Goal: Information Seeking & Learning: Find specific fact

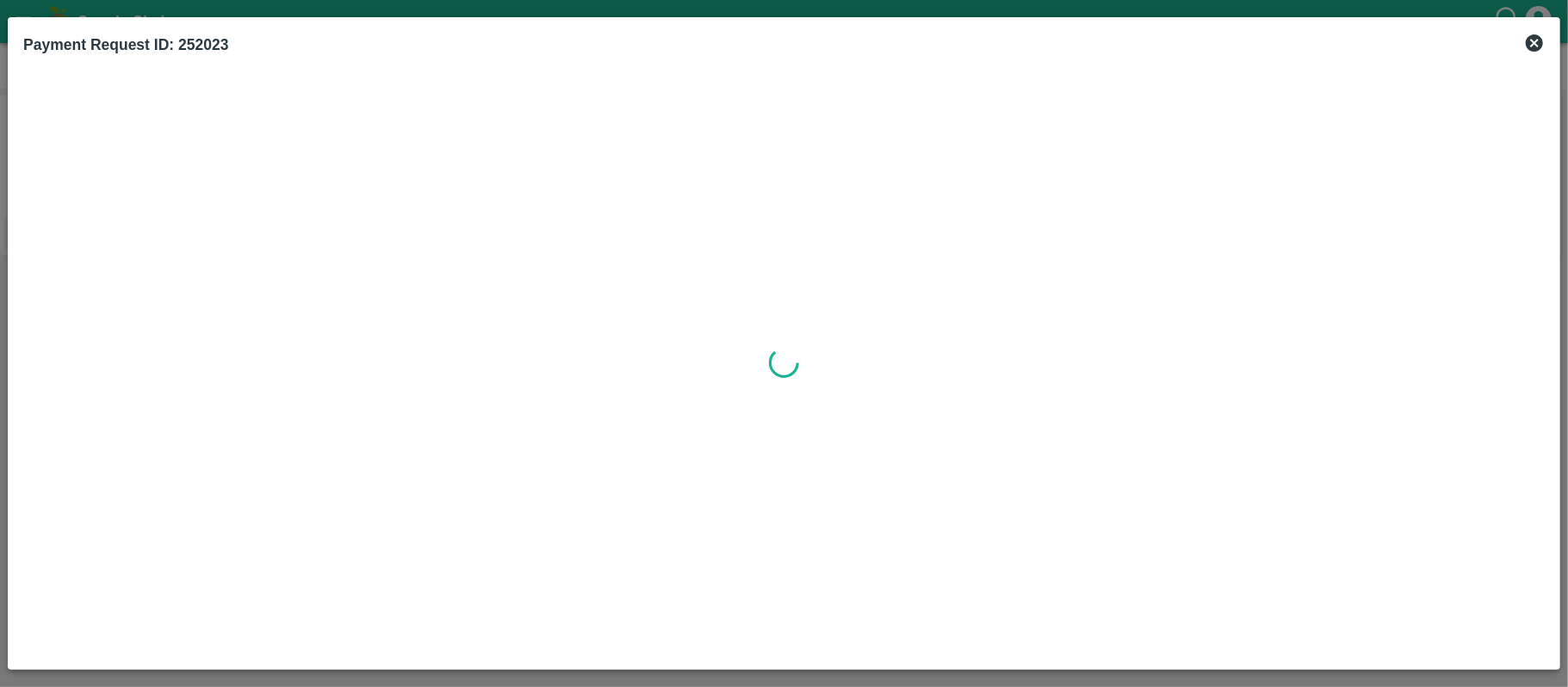
click at [1537, 43] on icon at bounding box center [1535, 43] width 17 height 17
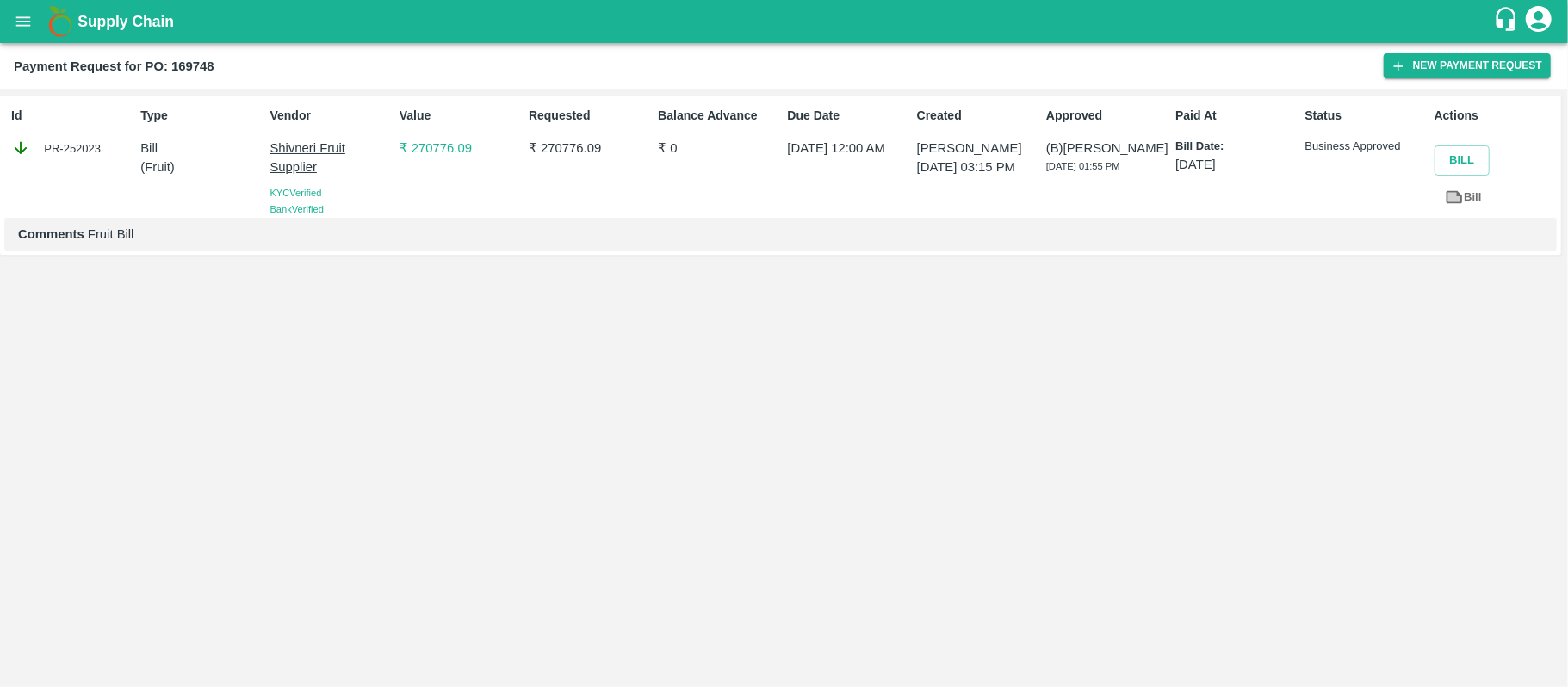
click at [36, 7] on button "open drawer" at bounding box center [23, 21] width 39 height 39
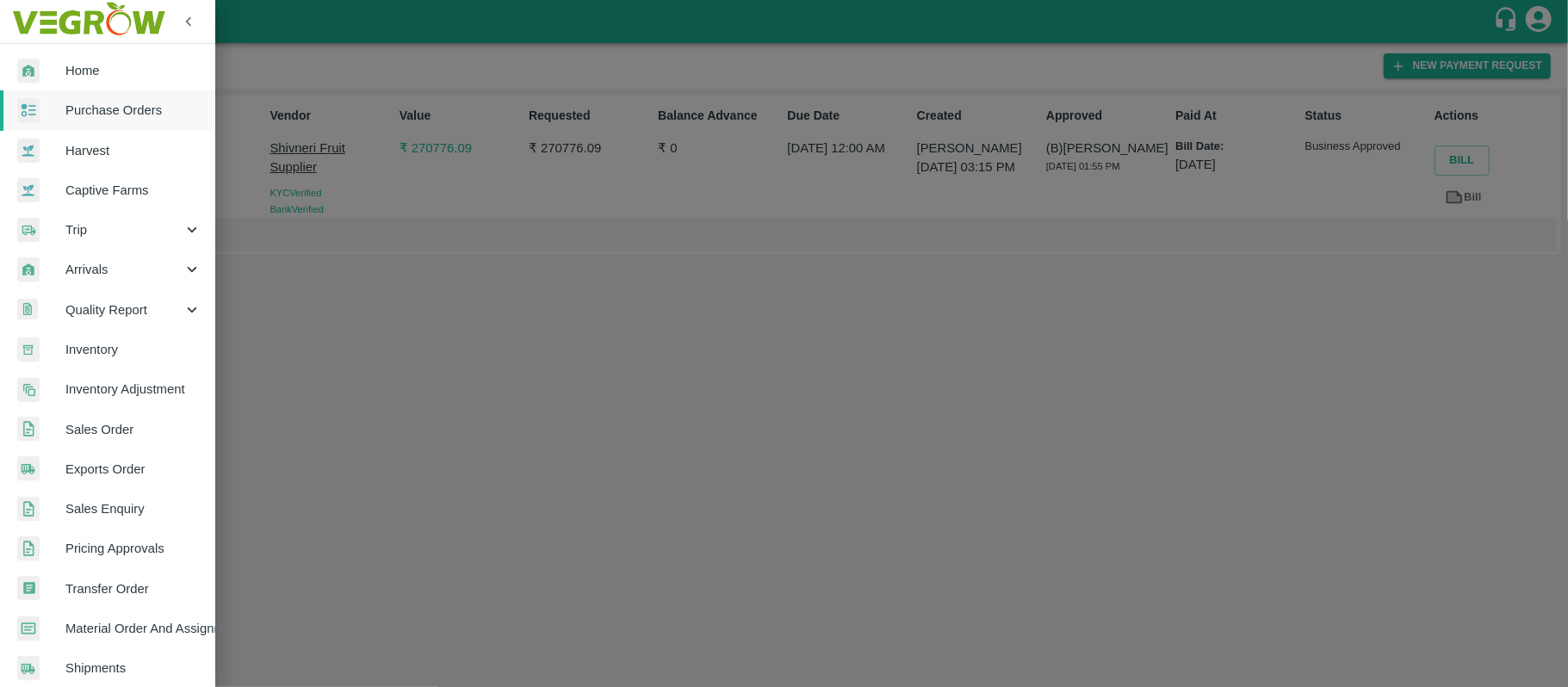
click at [105, 112] on span "Purchase Orders" at bounding box center [134, 110] width 136 height 19
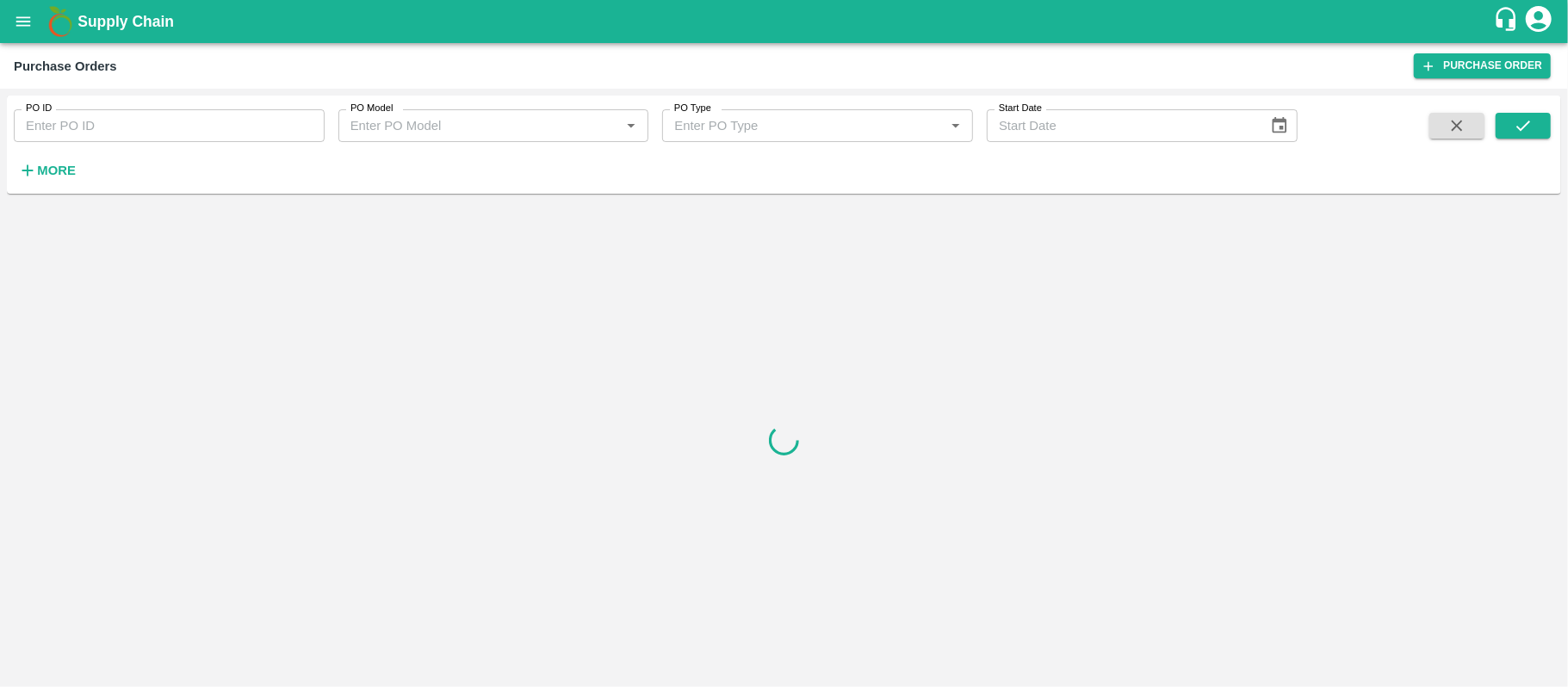
click at [151, 158] on div "PO ID PO ID PO Model PO Model   * PO Type PO Type   * Start Date Start Date More" at bounding box center [649, 140] width 1298 height 89
click at [149, 129] on input "PO ID" at bounding box center [170, 125] width 311 height 32
paste input "169748"
type input "169748"
click at [1547, 128] on button "submit" at bounding box center [1523, 126] width 55 height 26
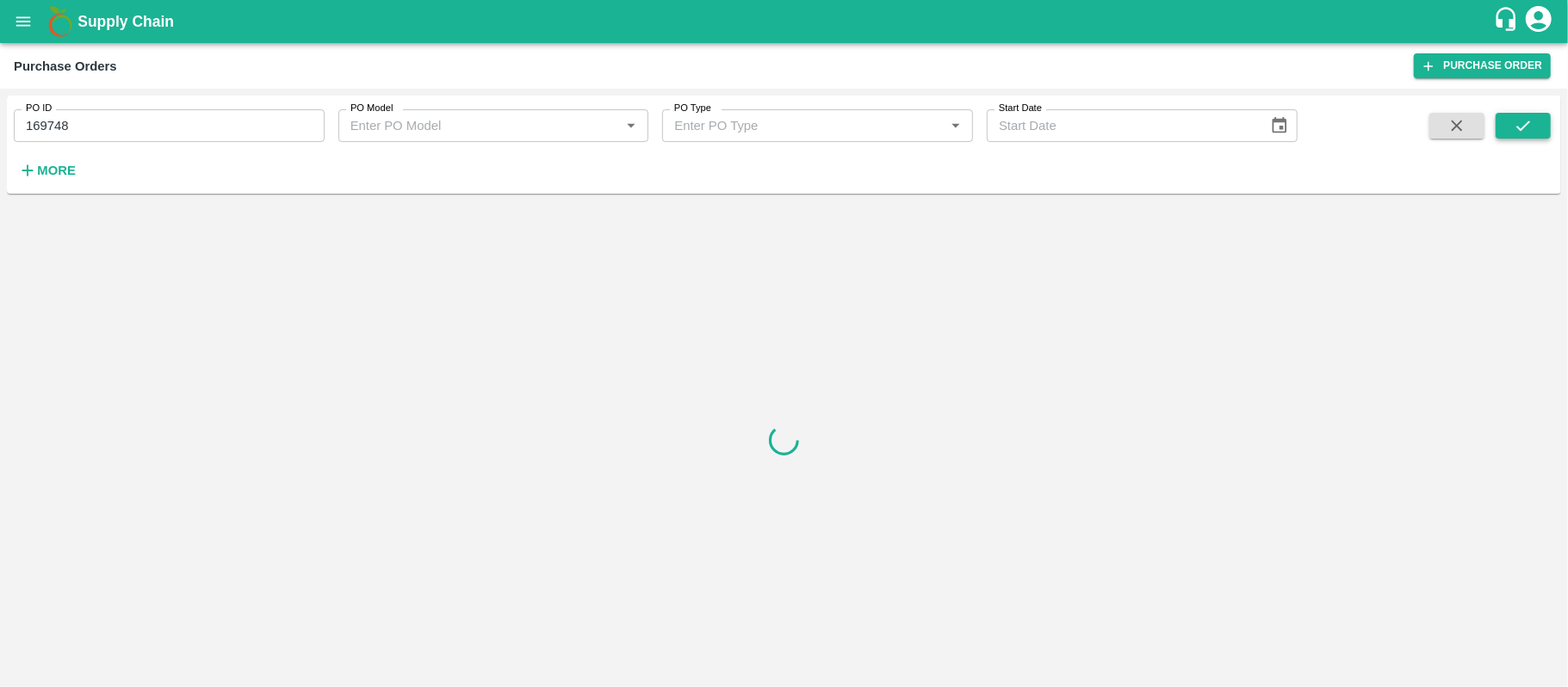
click at [1530, 122] on icon "submit" at bounding box center [1523, 126] width 19 height 19
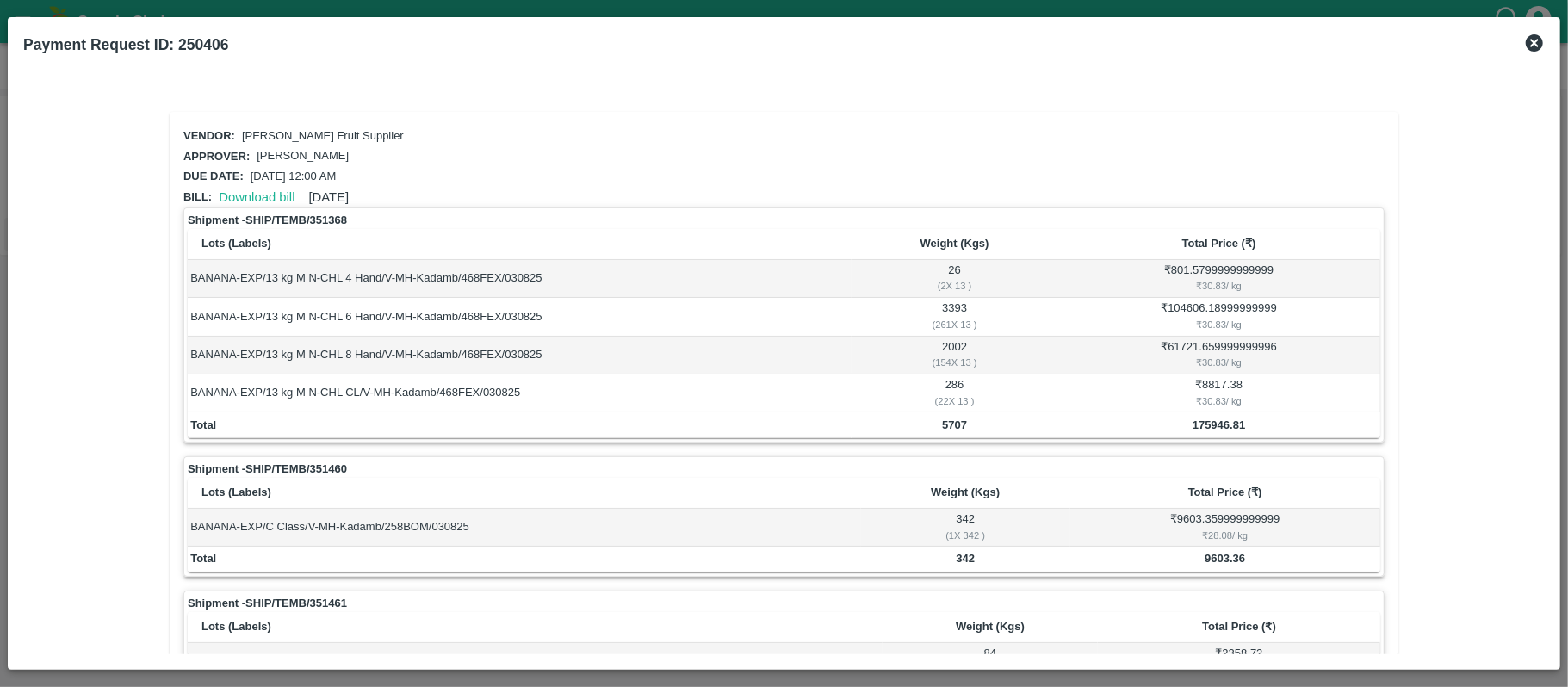
click at [1541, 41] on icon at bounding box center [1535, 43] width 17 height 17
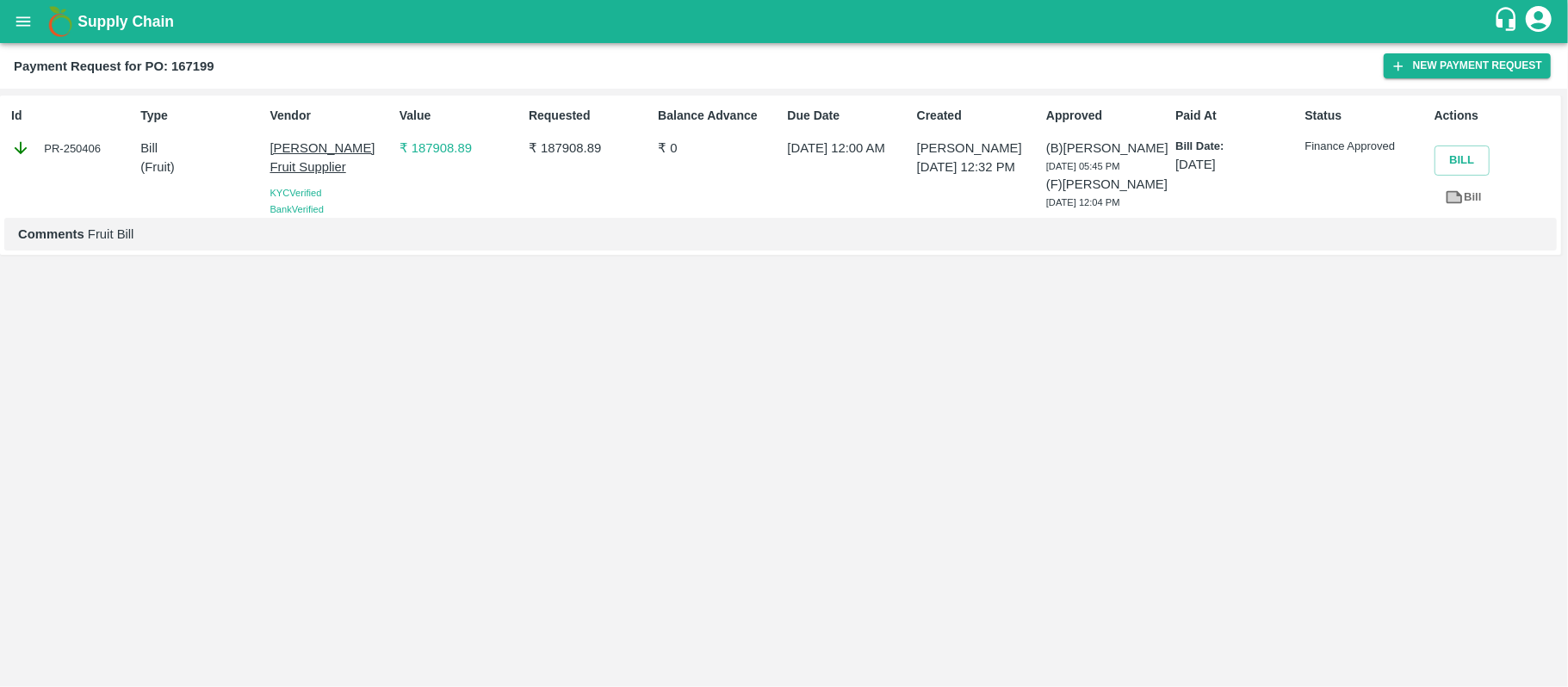
click at [26, 32] on button "open drawer" at bounding box center [23, 21] width 39 height 39
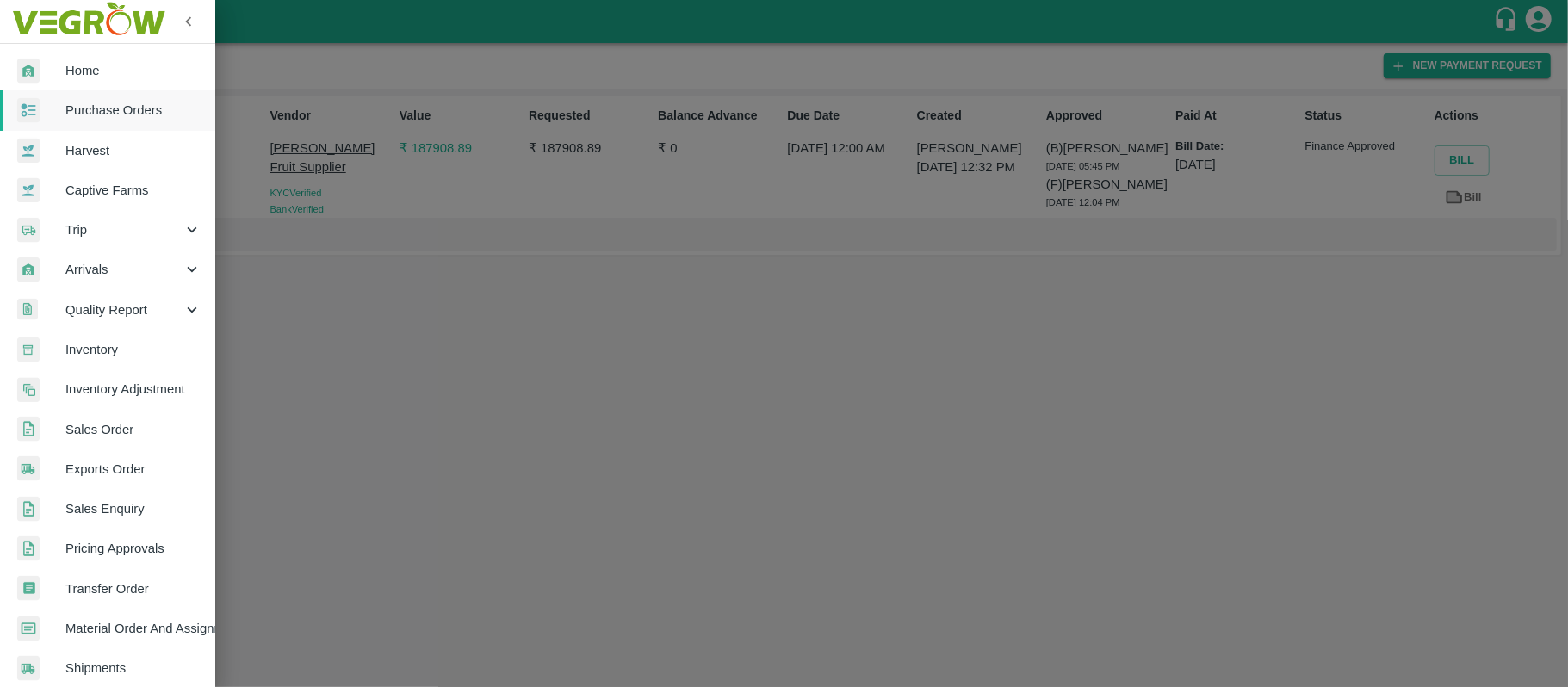
click at [103, 108] on span "Purchase Orders" at bounding box center [134, 110] width 136 height 19
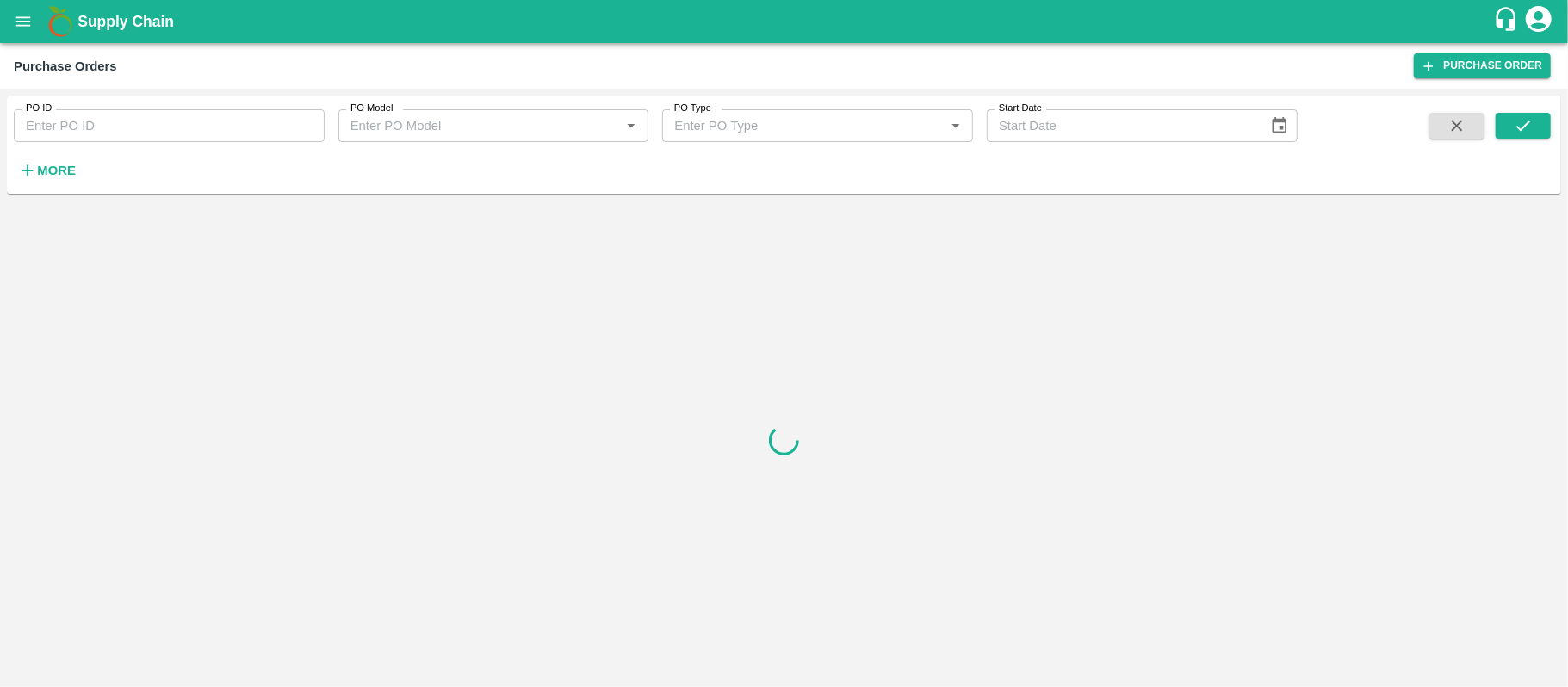
type input "DD/MM/YYYY"
click at [1151, 121] on input "DD/MM/YYYY" at bounding box center [1121, 125] width 268 height 32
click at [170, 121] on input "PO ID" at bounding box center [170, 125] width 311 height 32
paste input "167199"
type input "167199"
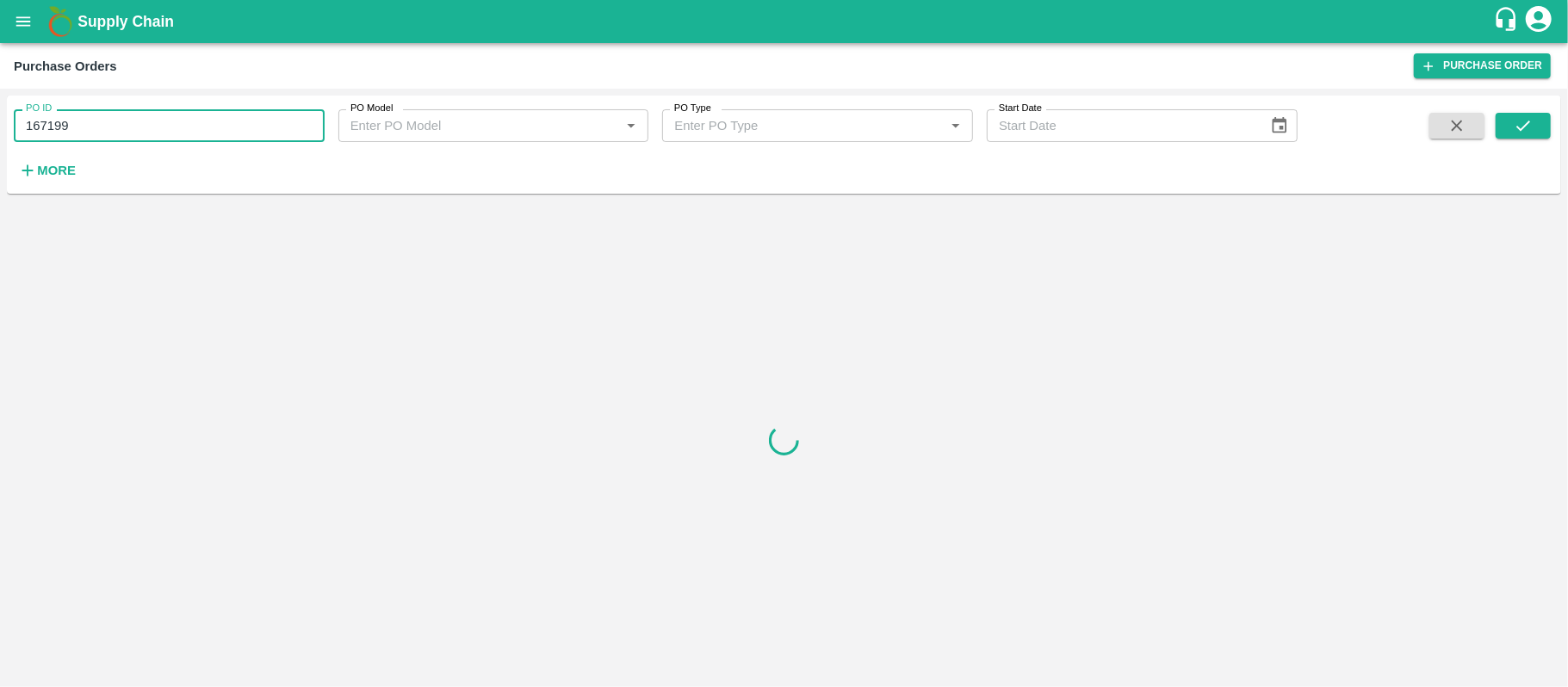
click at [1512, 107] on div "PO ID 167199 PO ID PO Model PO Model   * PO Type PO Type   * Start Date Start D…" at bounding box center [784, 144] width 1555 height 85
click at [1516, 113] on button "submit" at bounding box center [1523, 126] width 55 height 26
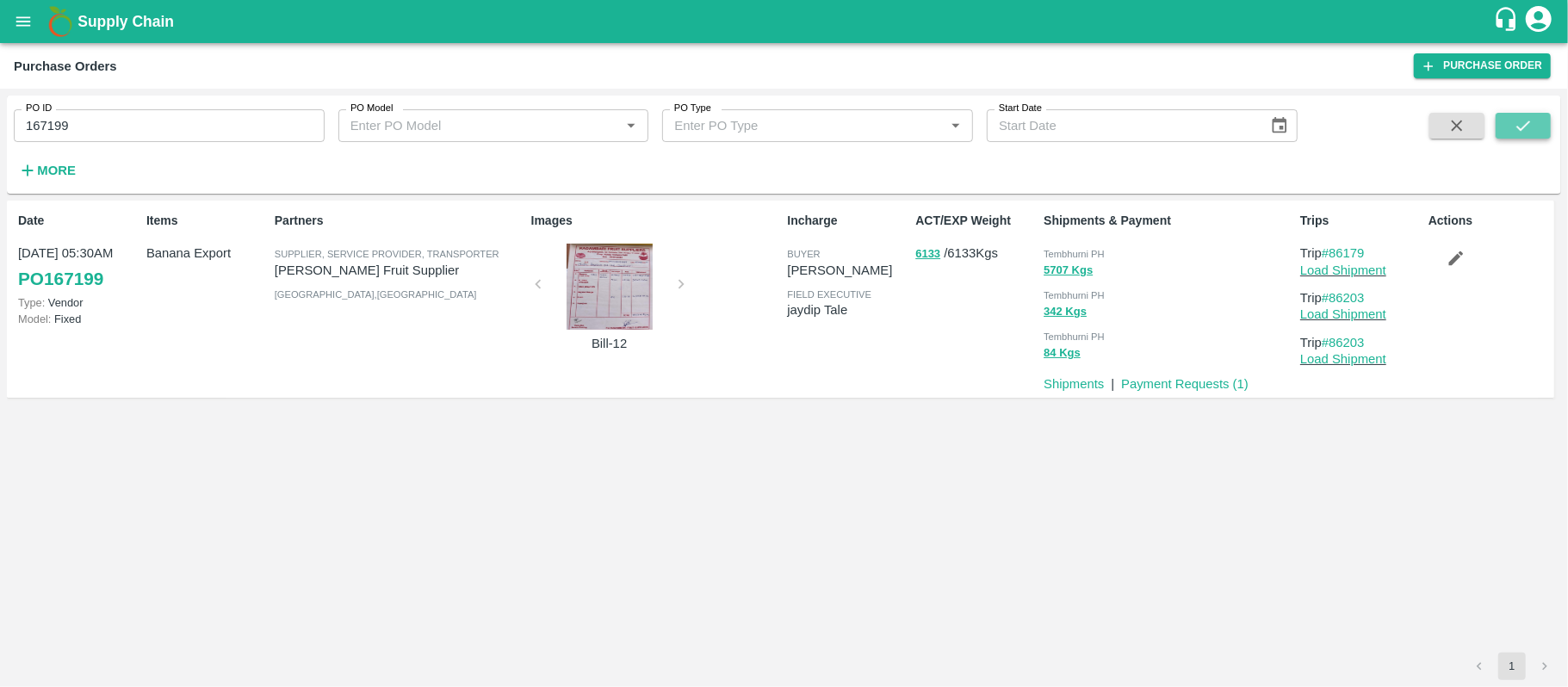
click at [1528, 124] on icon "submit" at bounding box center [1523, 126] width 14 height 10
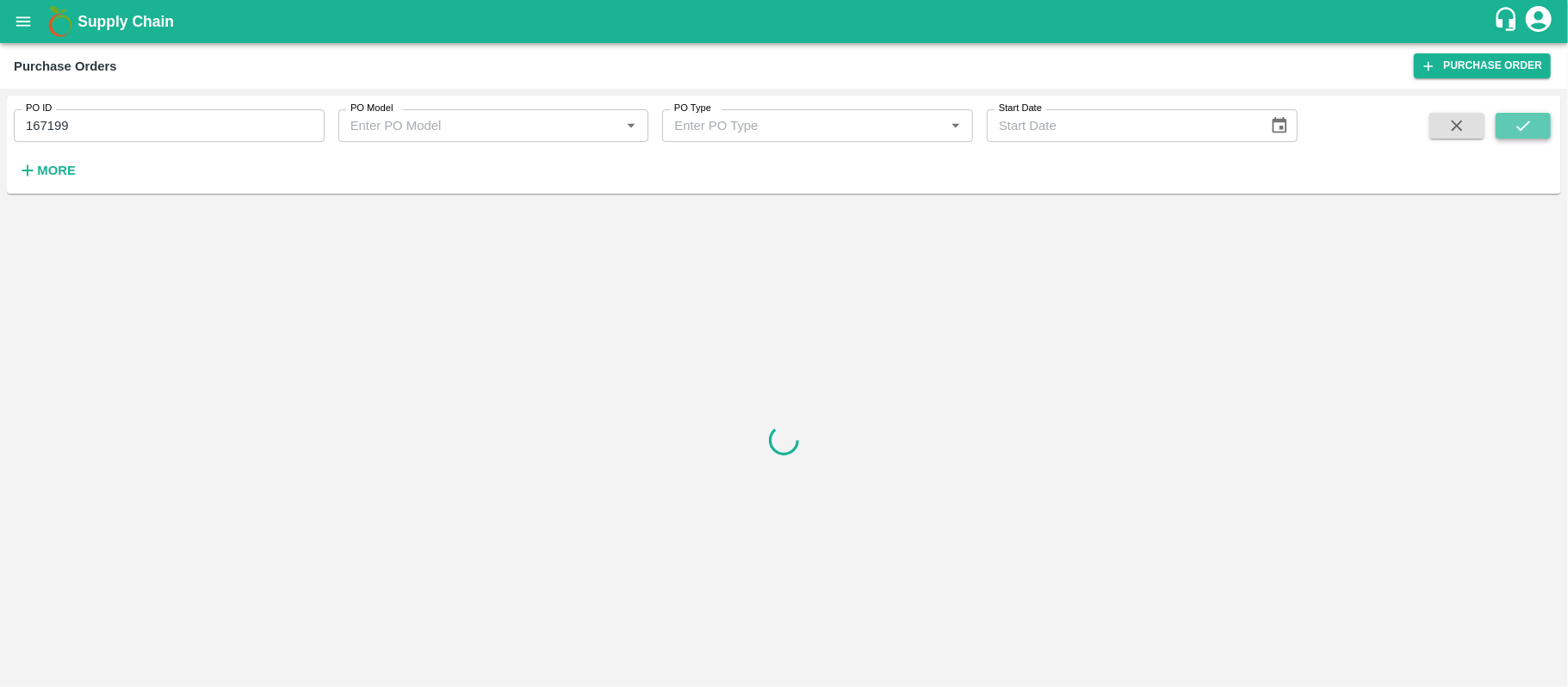
click at [1528, 124] on icon "submit" at bounding box center [1523, 126] width 14 height 10
click at [1521, 128] on icon "submit" at bounding box center [1523, 126] width 19 height 19
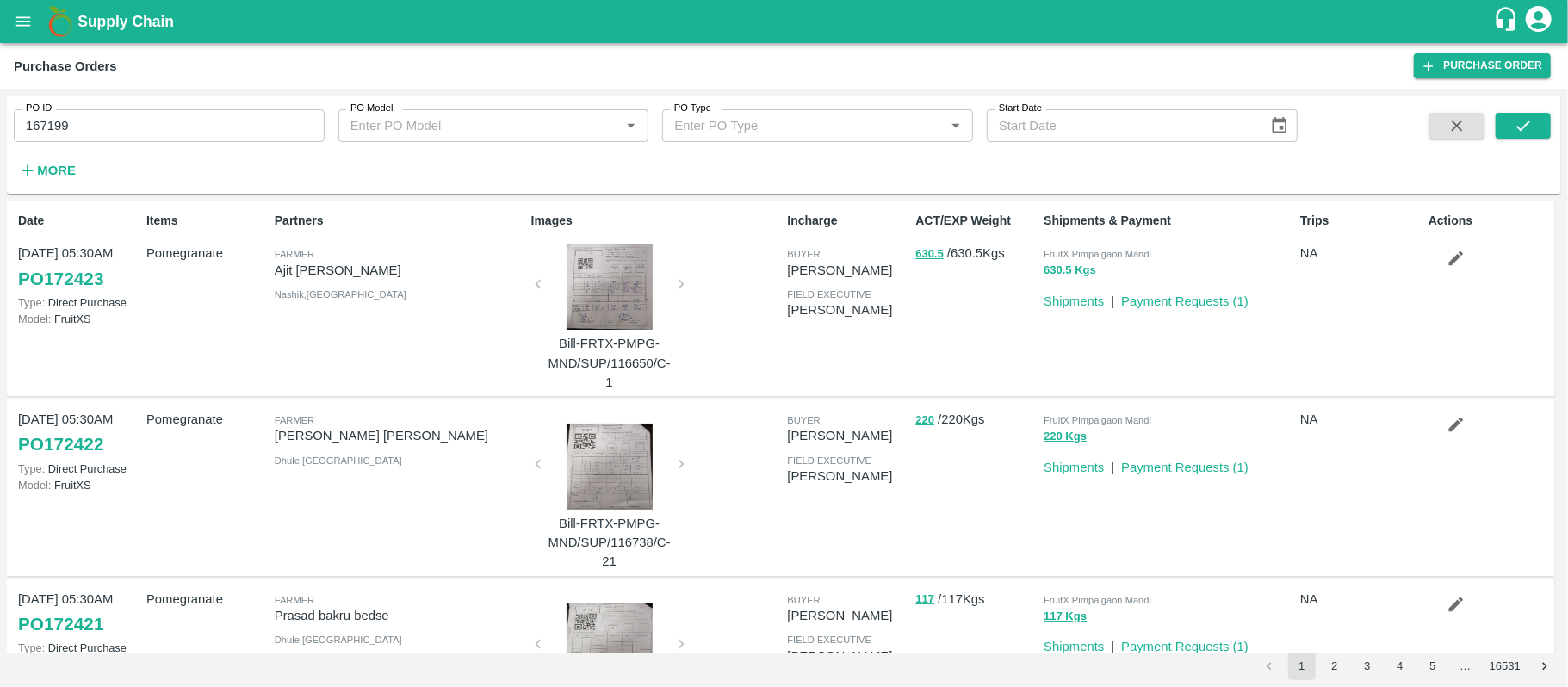
click at [142, 135] on input "167199" at bounding box center [170, 125] width 311 height 32
paste input "text"
click at [1535, 133] on button "submit" at bounding box center [1523, 126] width 55 height 26
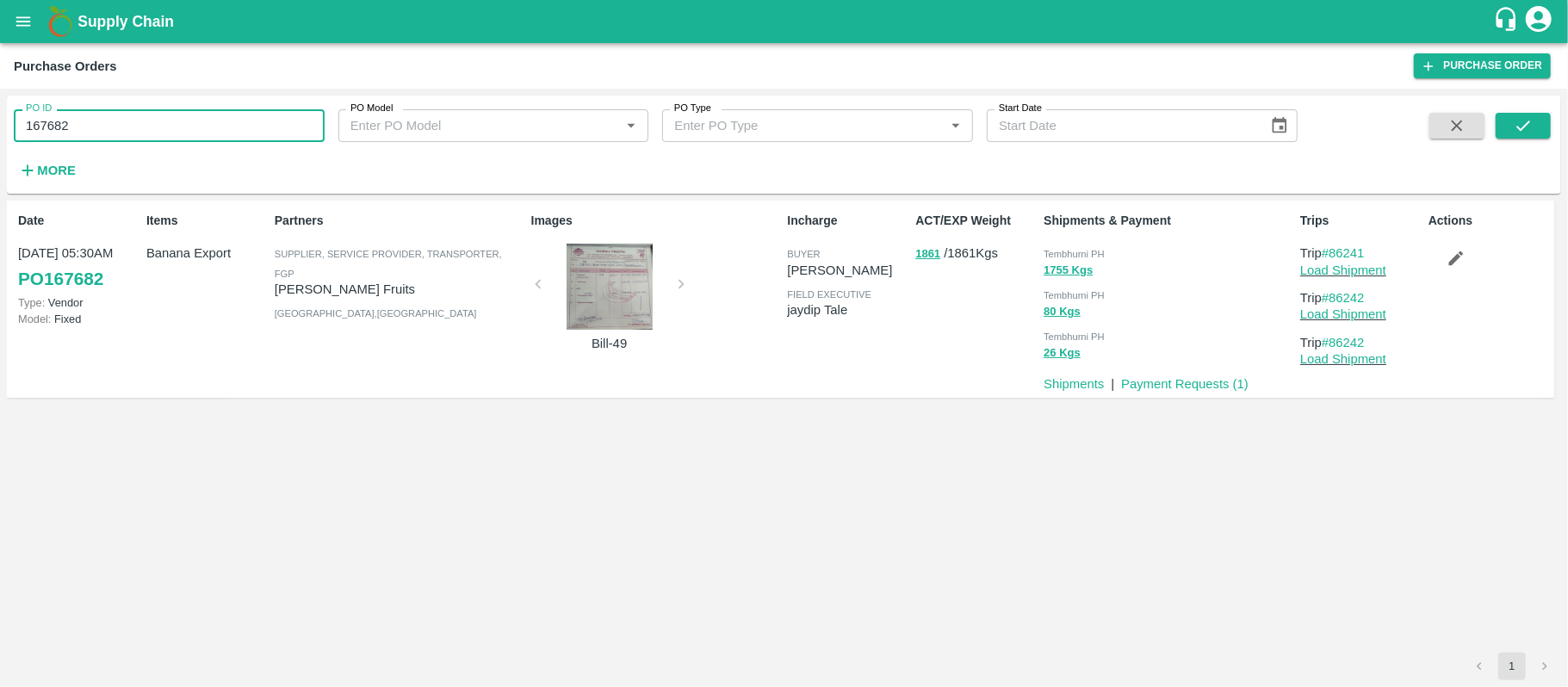
click at [262, 121] on input "167682" at bounding box center [170, 125] width 311 height 32
paste input "text"
click at [1523, 121] on icon "submit" at bounding box center [1523, 126] width 19 height 19
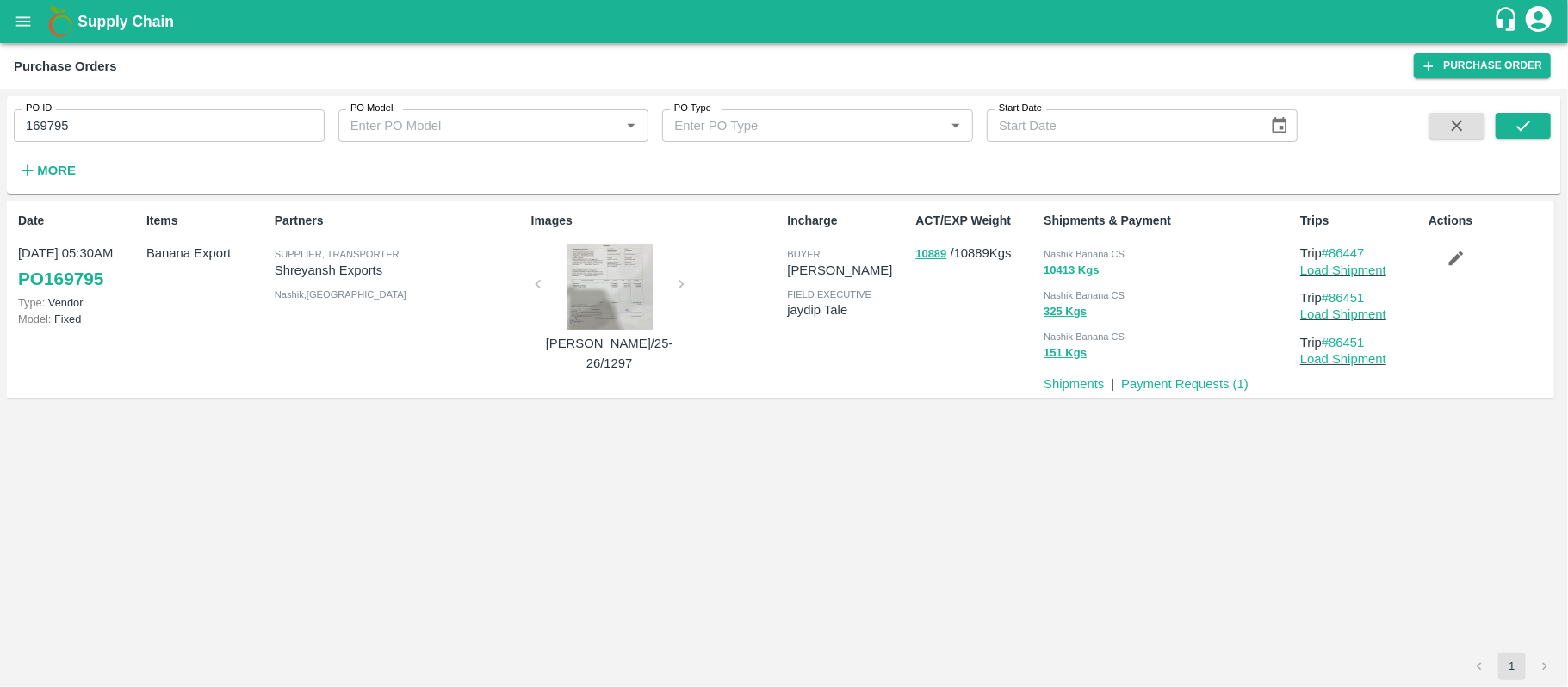
click at [150, 121] on input "169795" at bounding box center [170, 125] width 311 height 32
paste input "text"
click at [166, 144] on div "PO ID 169190 PO ID PO Model PO Model   * PO Type PO Type   * Start Date Start D…" at bounding box center [649, 140] width 1298 height 89
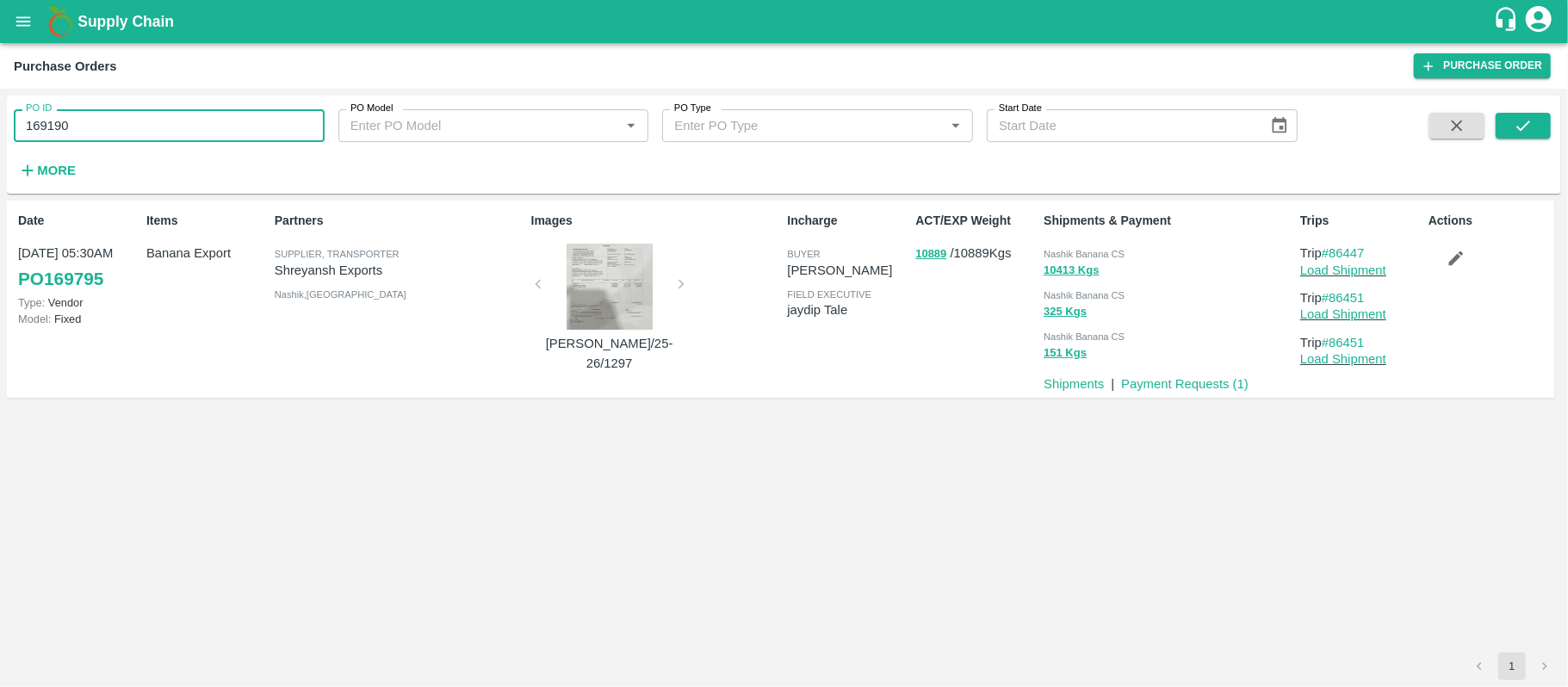
click at [170, 131] on input "169190" at bounding box center [170, 125] width 311 height 32
paste input "text"
click at [170, 131] on input "169190" at bounding box center [170, 125] width 311 height 32
click at [1551, 117] on div "PO ID 169795 PO ID PO Model PO Model   * PO Type PO Type   * Start Date Start D…" at bounding box center [784, 144] width 1555 height 85
click at [1524, 117] on icon "submit" at bounding box center [1523, 126] width 19 height 19
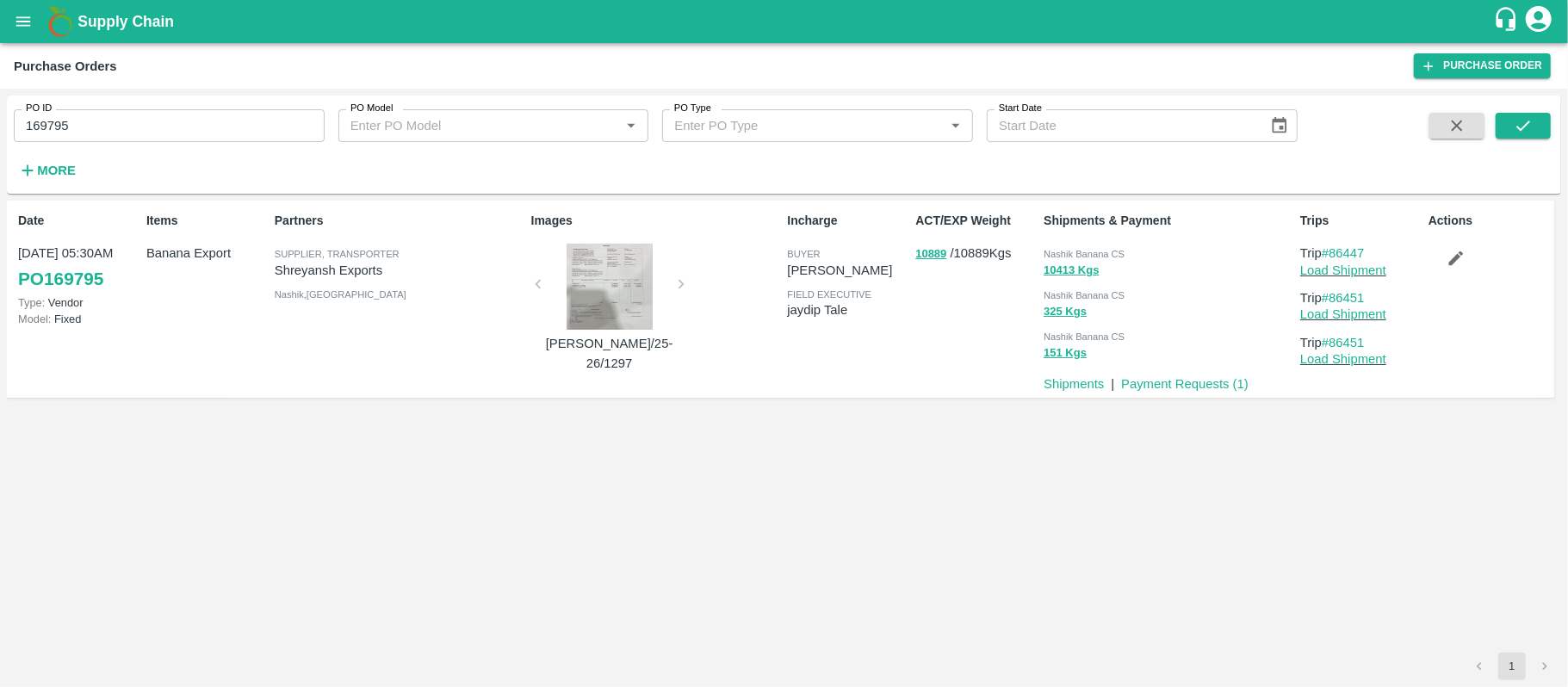
click at [1111, 255] on span "Nashik Banana CS" at bounding box center [1084, 254] width 81 height 10
copy div "Nashik Banana CS 10413 Kgs"
click at [158, 131] on input "169795" at bounding box center [170, 125] width 311 height 32
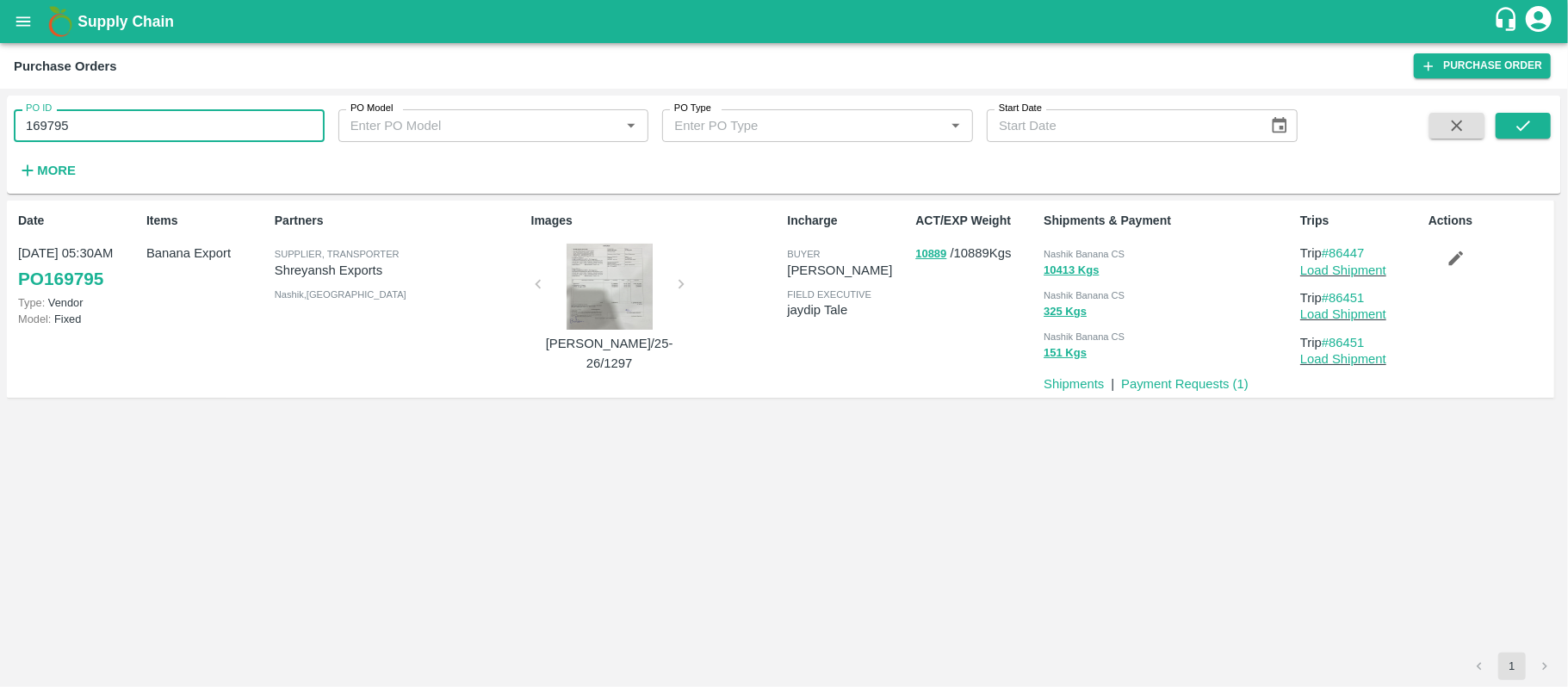
click at [158, 131] on input "169795" at bounding box center [170, 125] width 311 height 32
paste input "text"
click at [1544, 126] on button "submit" at bounding box center [1523, 126] width 55 height 26
click at [1111, 245] on div "Nashik Banana CS" at bounding box center [1169, 253] width 250 height 19
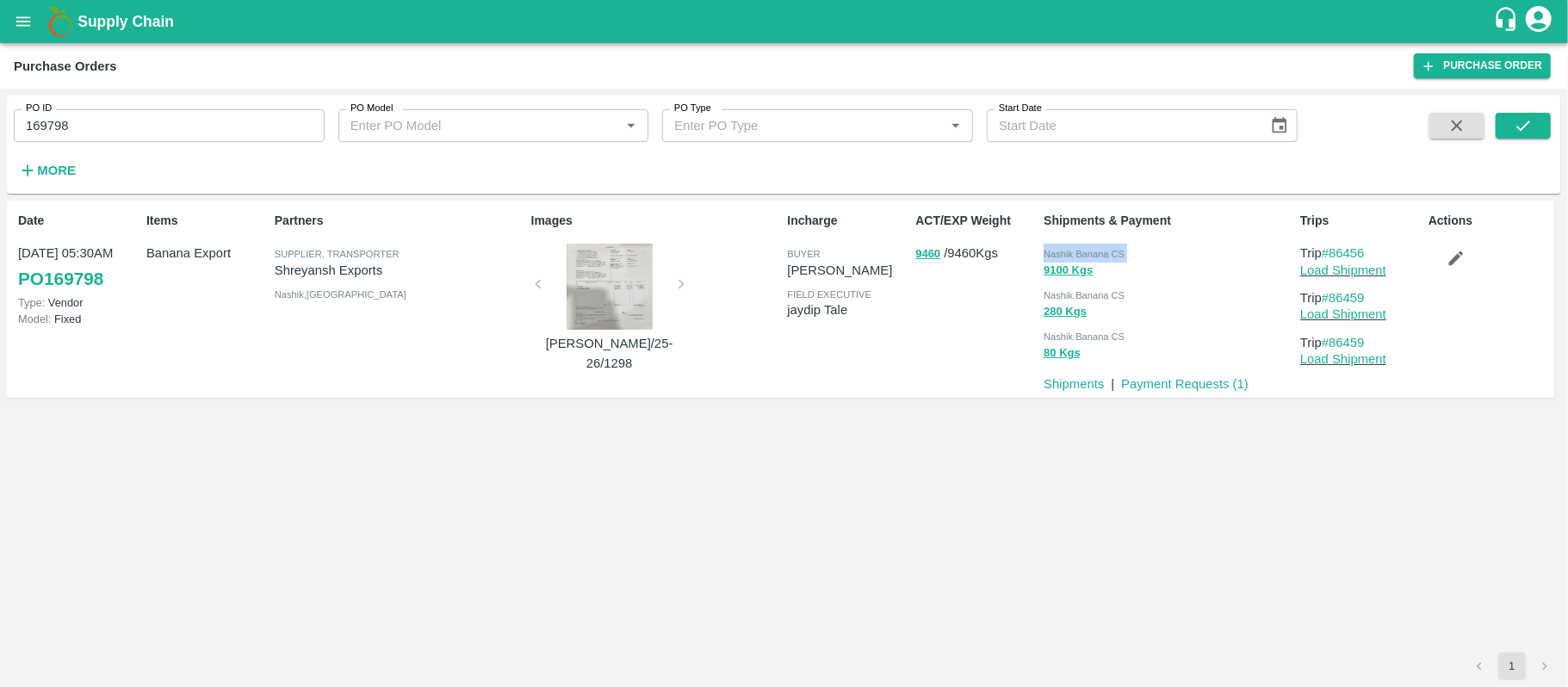
click at [1111, 245] on div "Nashik Banana CS" at bounding box center [1169, 253] width 250 height 19
copy div "Nashik Banana CS 9100 Kgs"
click at [238, 125] on input "169798" at bounding box center [170, 125] width 311 height 32
paste input "text"
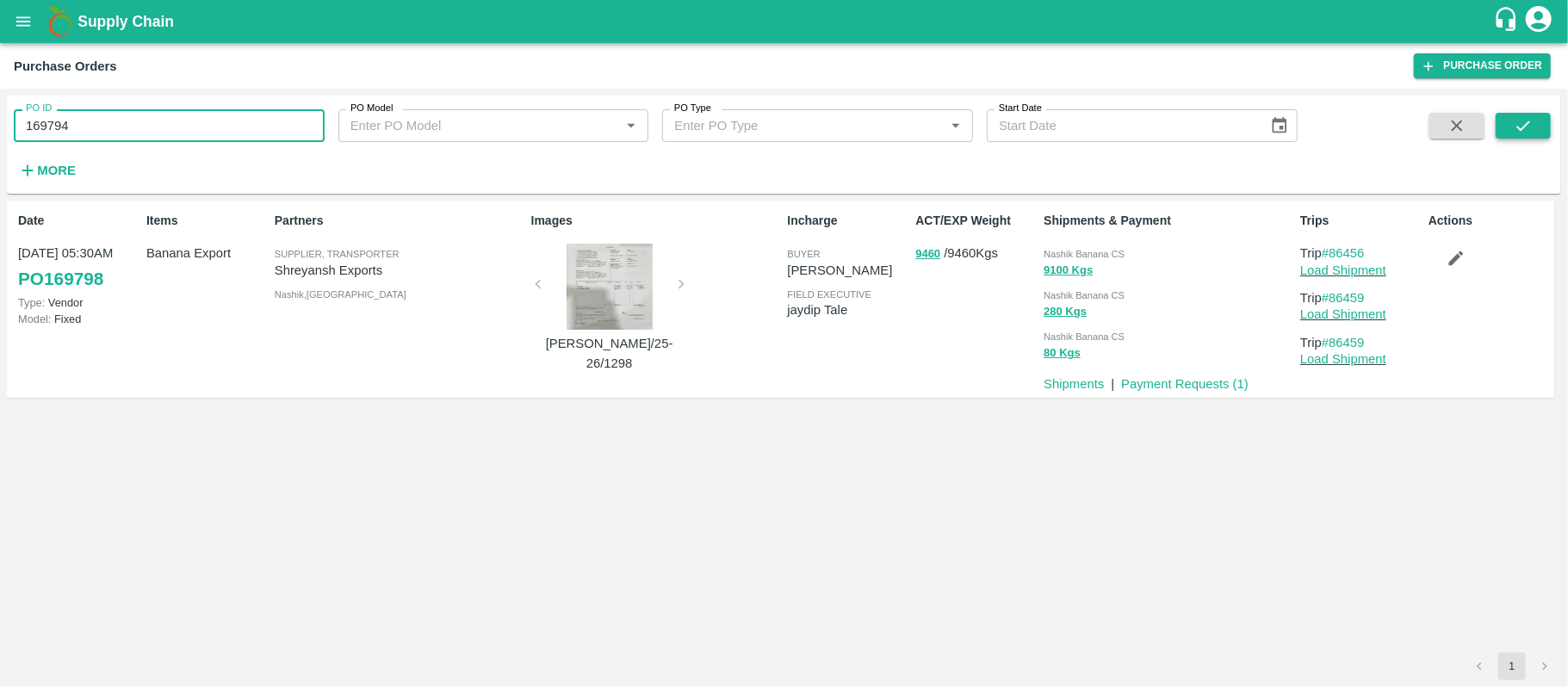
click at [1516, 122] on icon "submit" at bounding box center [1523, 126] width 19 height 19
click at [1101, 255] on span "Nashik Banana CS" at bounding box center [1084, 254] width 81 height 10
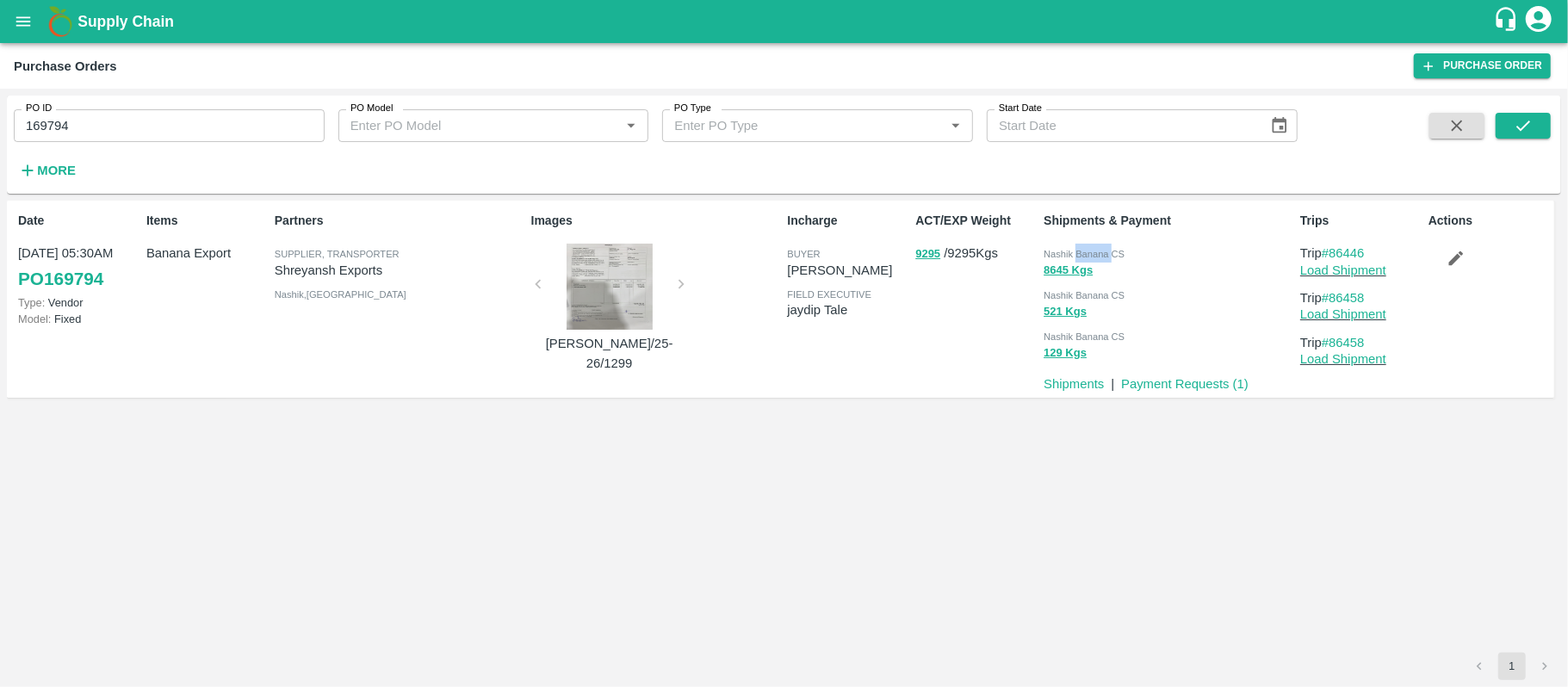
click at [1101, 255] on span "Nashik Banana CS" at bounding box center [1084, 254] width 81 height 10
copy div "Nashik Banana CS 8645 Kgs"
click at [101, 140] on input "169794" at bounding box center [170, 125] width 311 height 32
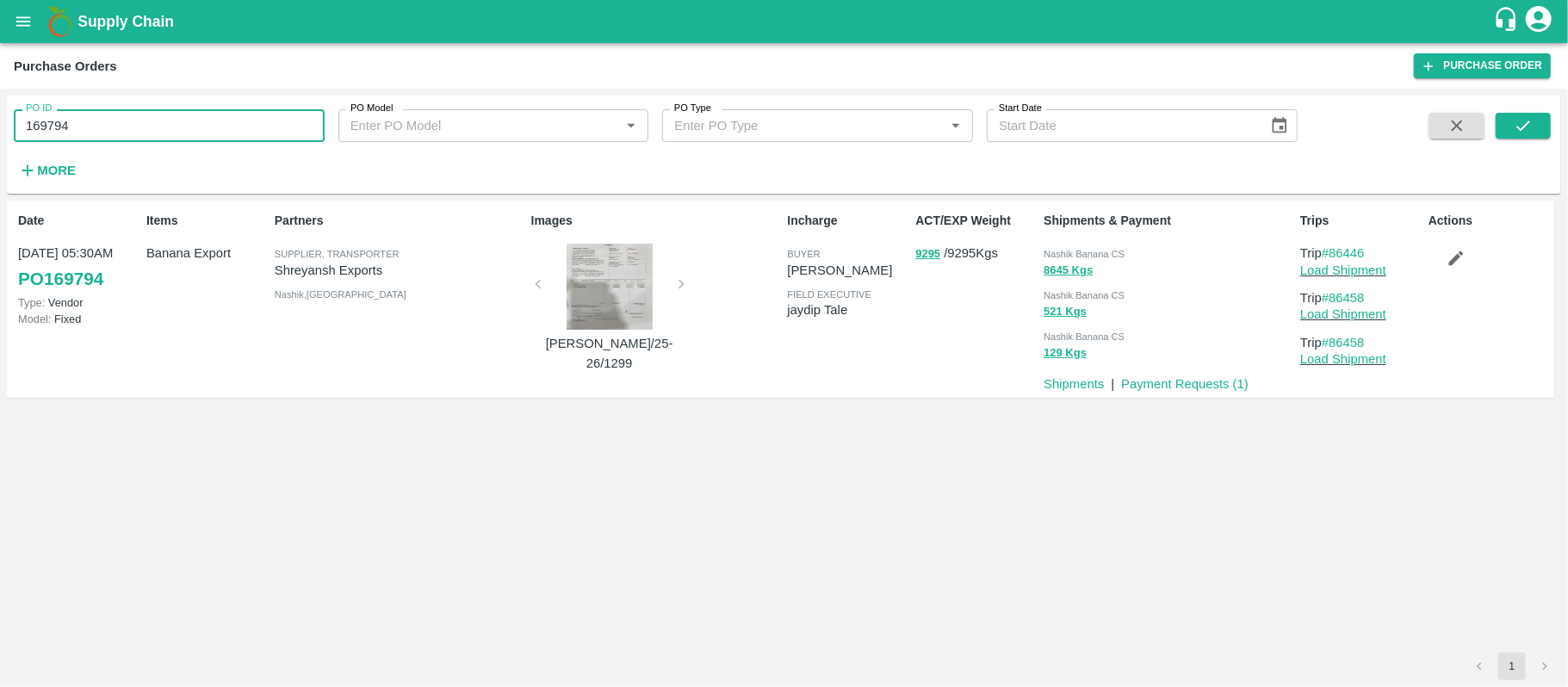
paste input "text"
click at [1523, 136] on button "submit" at bounding box center [1523, 126] width 55 height 26
click at [1096, 256] on span "Nashik Banana CS" at bounding box center [1084, 254] width 81 height 10
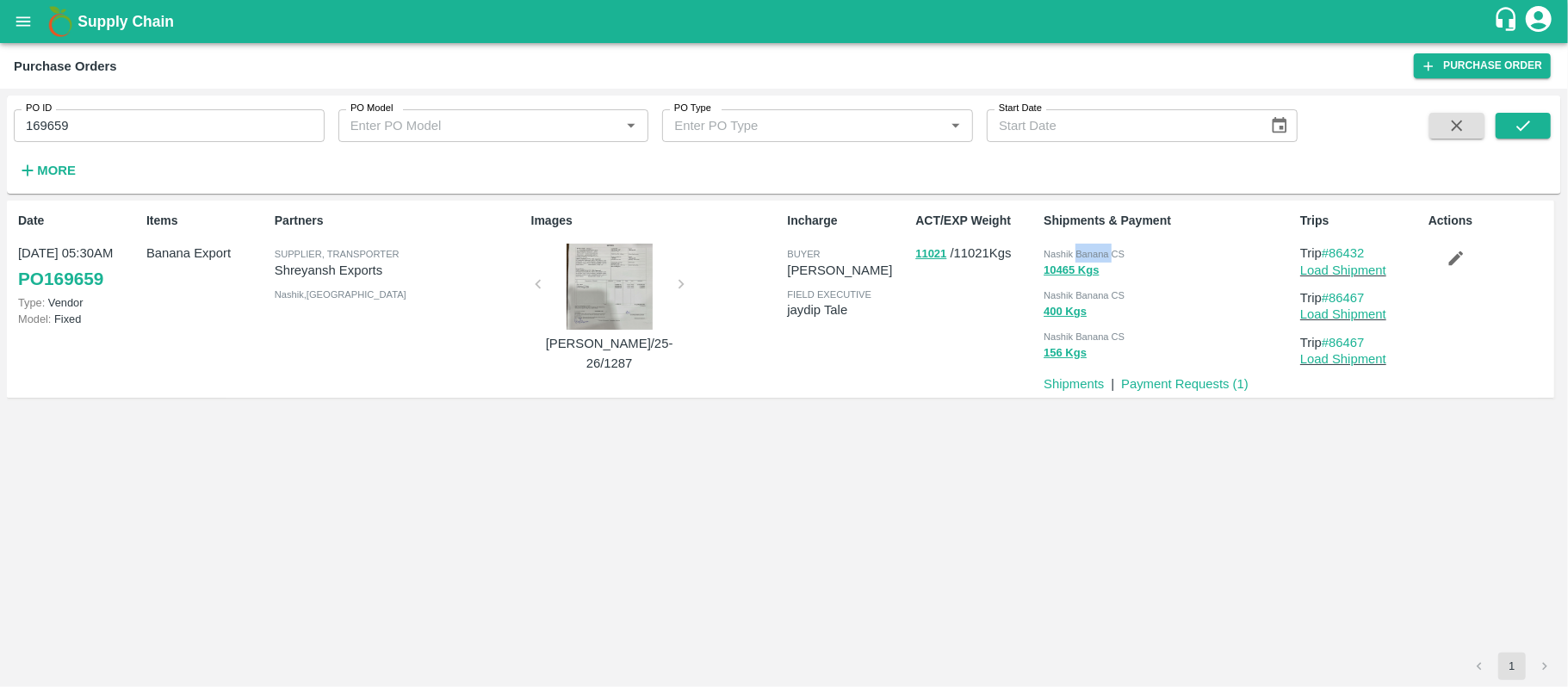
click at [1096, 256] on span "Nashik Banana CS" at bounding box center [1084, 254] width 81 height 10
copy div "Nashik Banana CS 10465 Kgs"
click at [89, 131] on input "169659" at bounding box center [170, 125] width 311 height 32
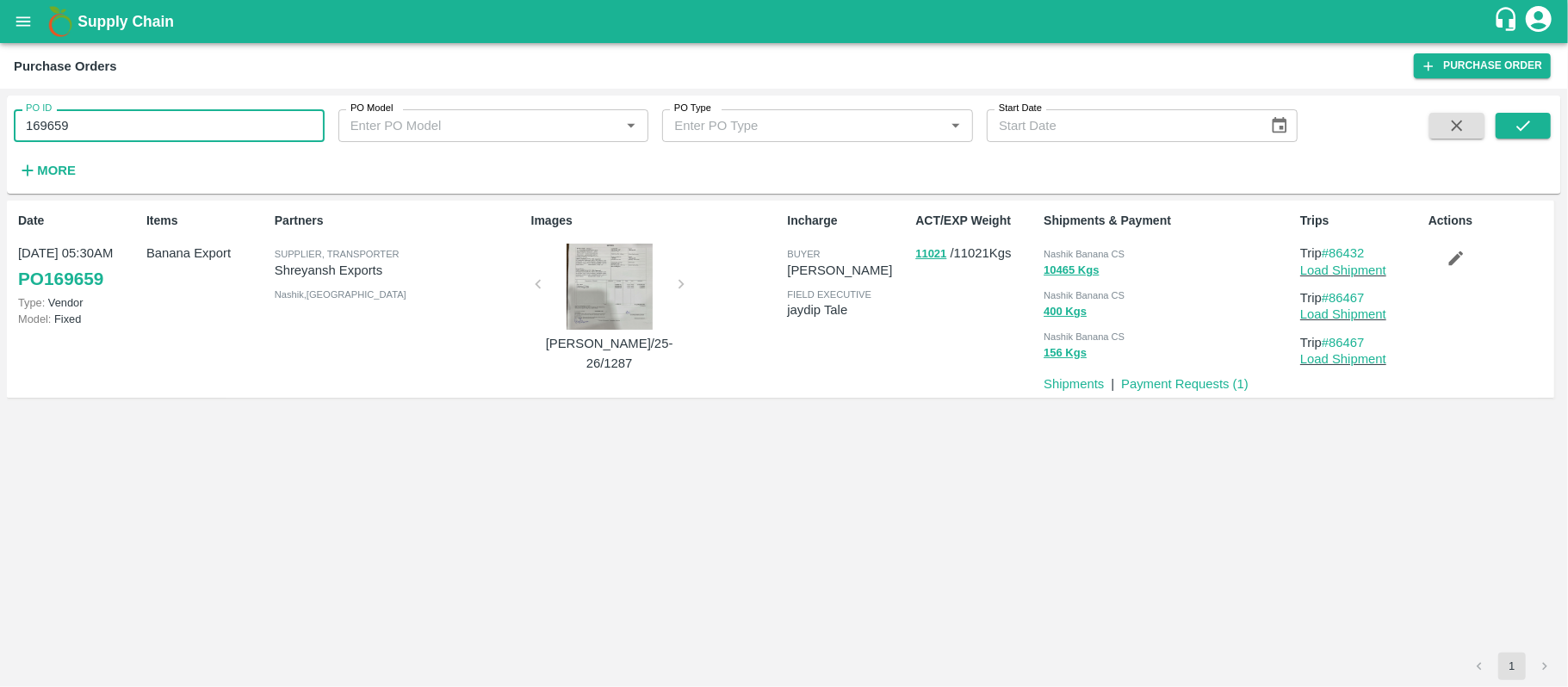
paste input "text"
click at [1510, 129] on button "submit" at bounding box center [1523, 126] width 55 height 26
click at [1123, 260] on div "10712 Kgs" at bounding box center [1169, 270] width 250 height 20
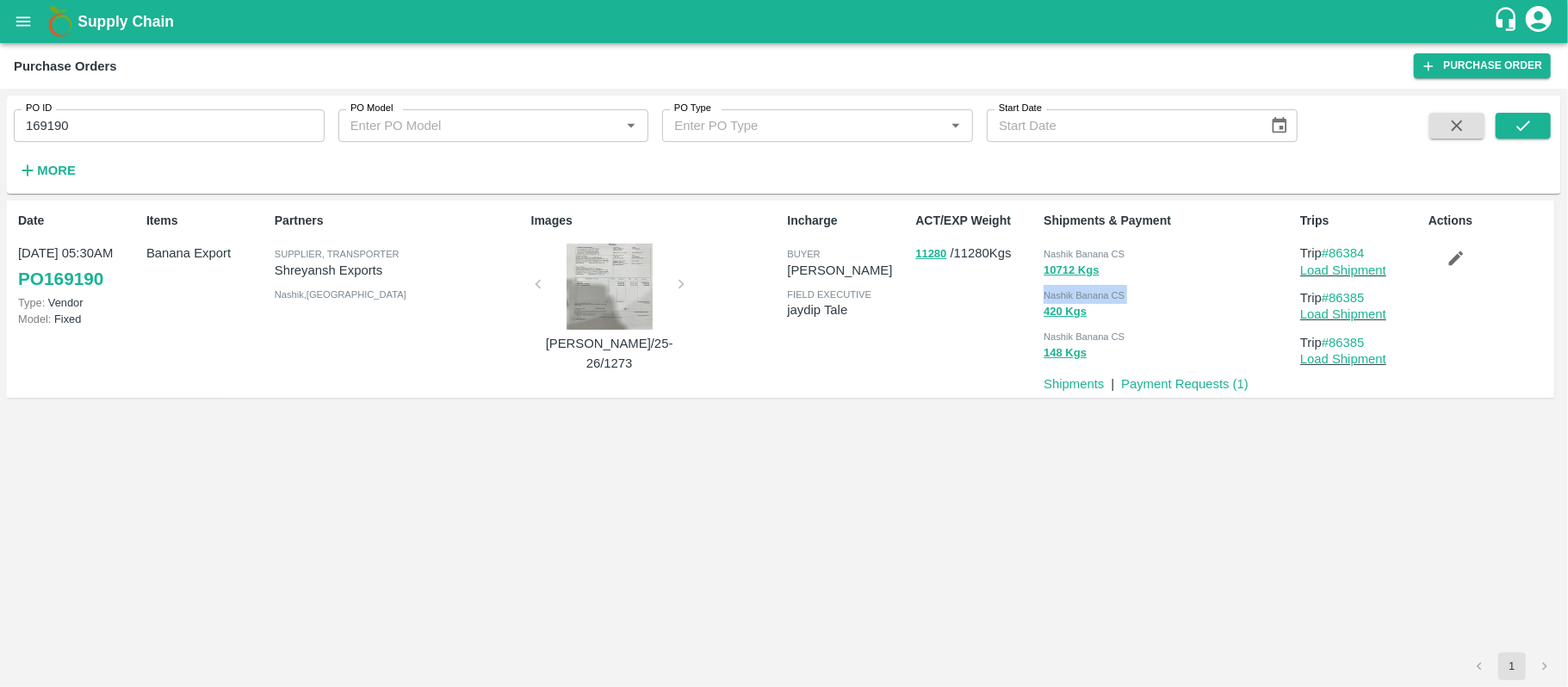
click at [1123, 260] on div "10712 Kgs" at bounding box center [1169, 270] width 250 height 20
copy div "Nashik Banana CS 420 Kgs"
click at [166, 138] on input "169190" at bounding box center [170, 125] width 311 height 32
paste input "text"
click at [166, 138] on input "169198" at bounding box center [170, 125] width 311 height 32
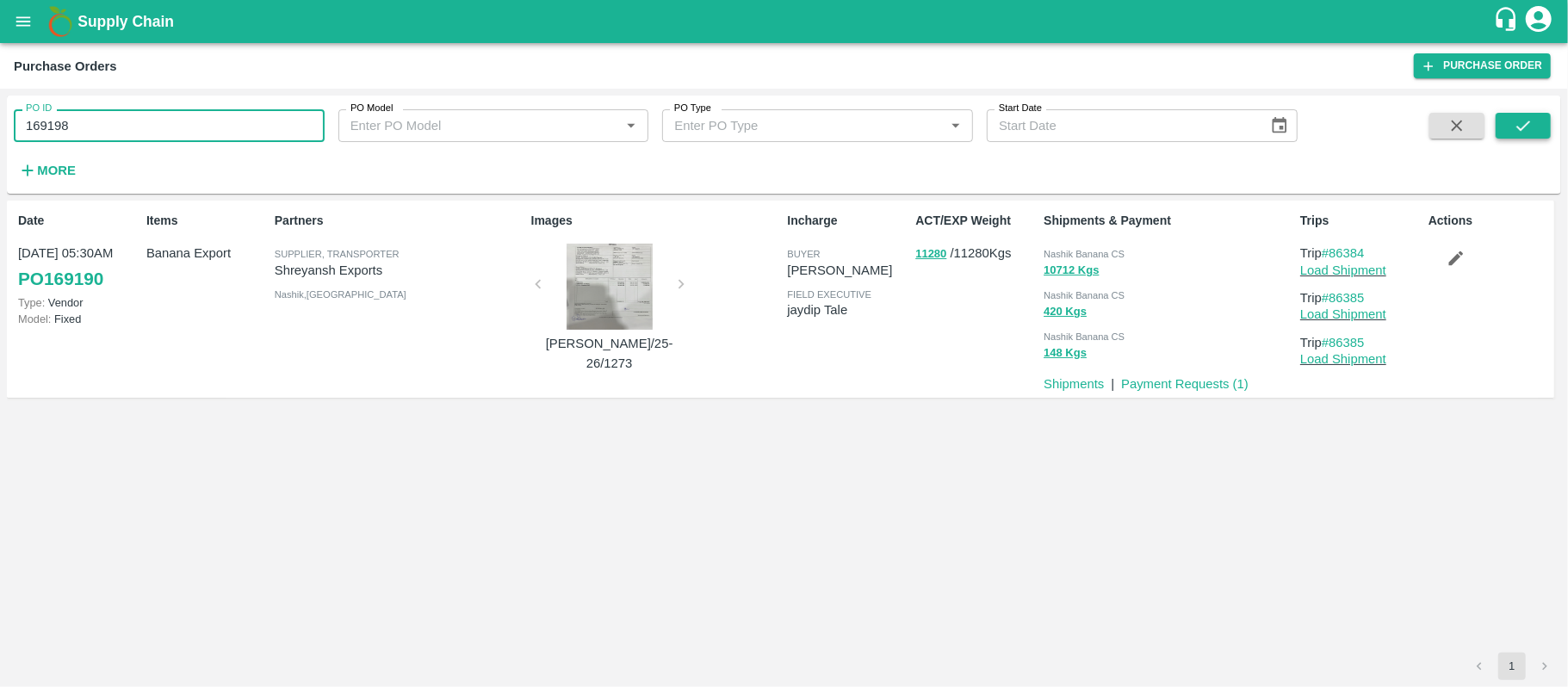
click at [1520, 128] on icon "submit" at bounding box center [1523, 126] width 14 height 10
click at [1112, 244] on div "Nashik Banana CS" at bounding box center [1169, 253] width 250 height 19
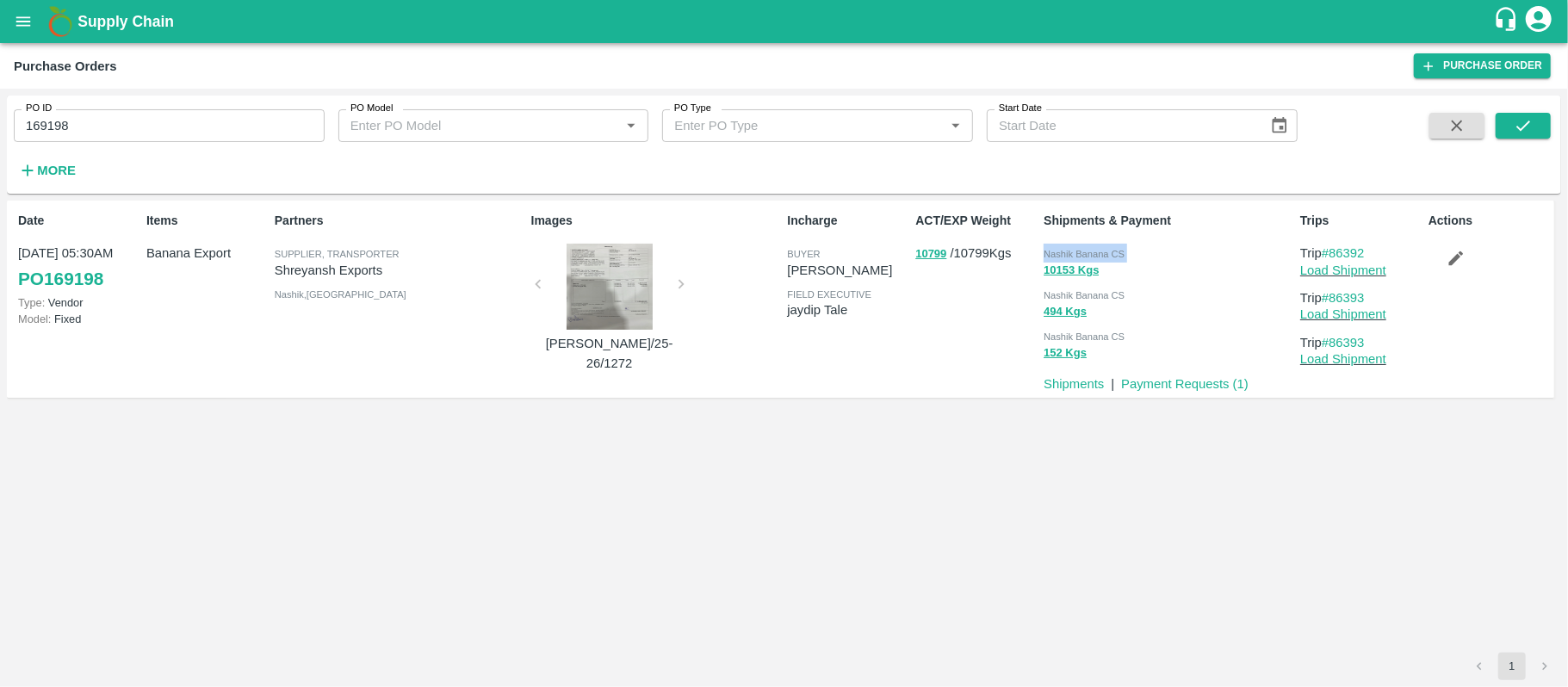
click at [1112, 244] on div "Nashik Banana CS" at bounding box center [1169, 253] width 250 height 19
copy div "Nashik Banana CS 10153 Kgs"
click at [115, 121] on input "169198" at bounding box center [170, 125] width 311 height 32
paste input "text"
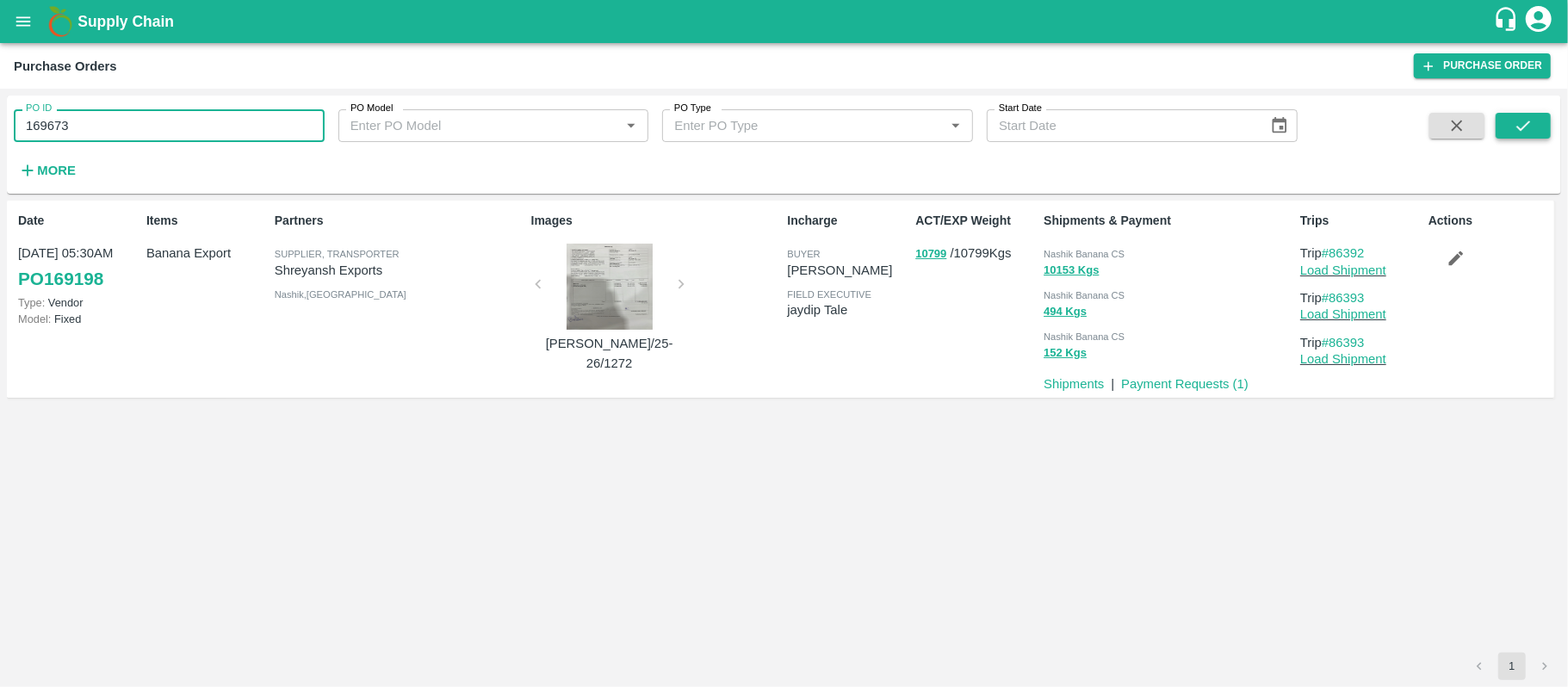
click at [1548, 122] on button "submit" at bounding box center [1523, 126] width 55 height 26
click at [1104, 256] on span "Nashik Banana CS" at bounding box center [1084, 254] width 81 height 10
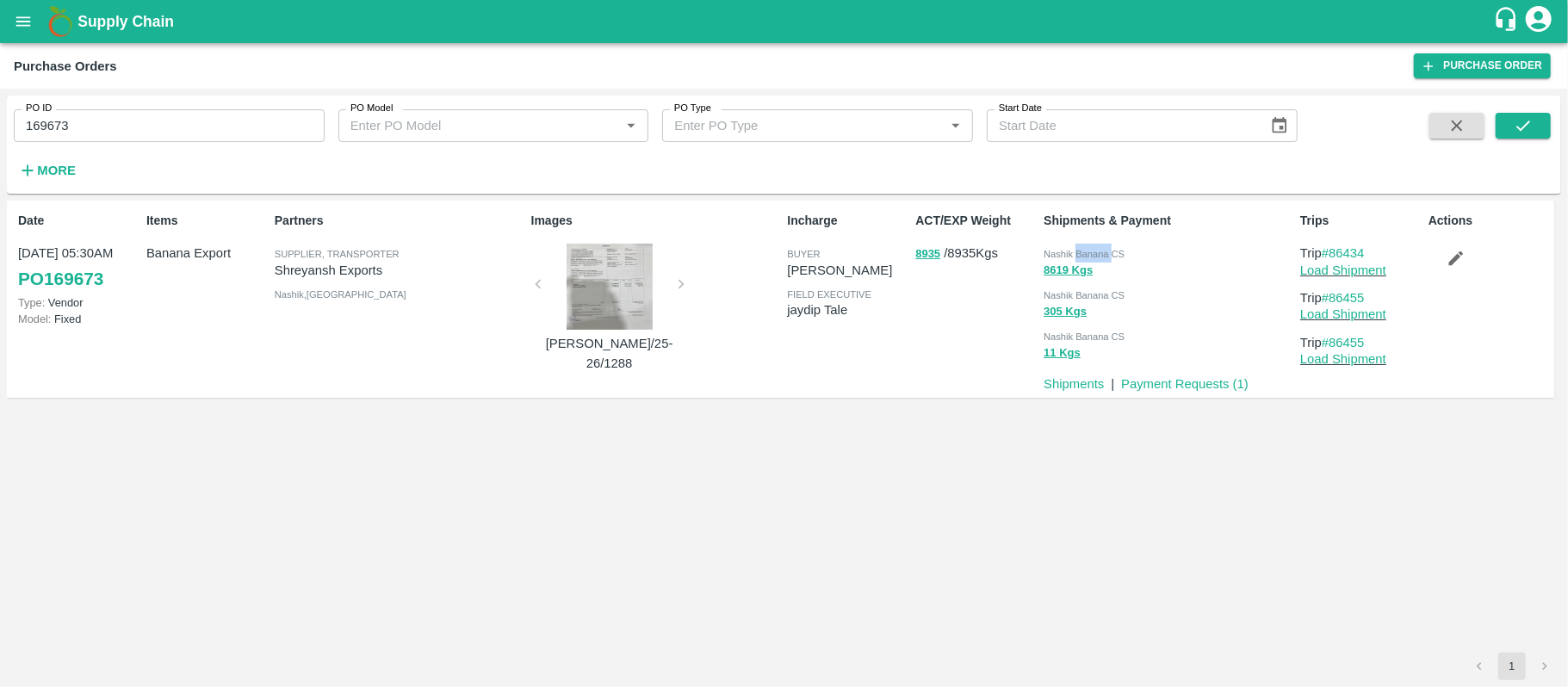
click at [1104, 256] on span "Nashik Banana CS" at bounding box center [1084, 254] width 81 height 10
copy div "Nashik Banana CS 8619 Kgs"
click at [152, 144] on div "PO ID 169673 PO ID PO Model PO Model   * PO Type PO Type   * Start Date Start D…" at bounding box center [649, 140] width 1298 height 89
click at [150, 135] on input "169673" at bounding box center [170, 125] width 311 height 32
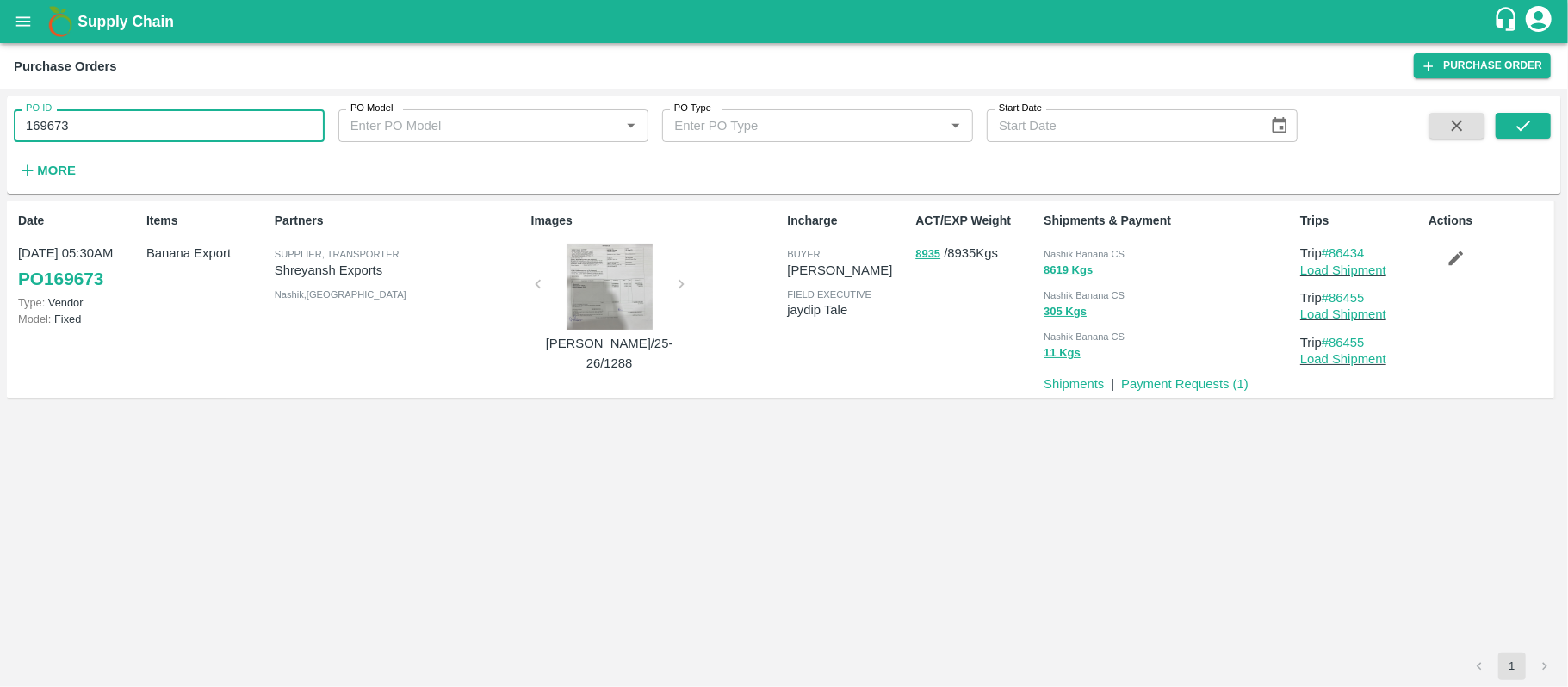
paste input "text"
click at [150, 135] on input "169176" at bounding box center [170, 125] width 311 height 32
click at [1540, 125] on button "submit" at bounding box center [1523, 126] width 55 height 26
click at [1100, 252] on span "Nashik Banana CS" at bounding box center [1084, 254] width 81 height 10
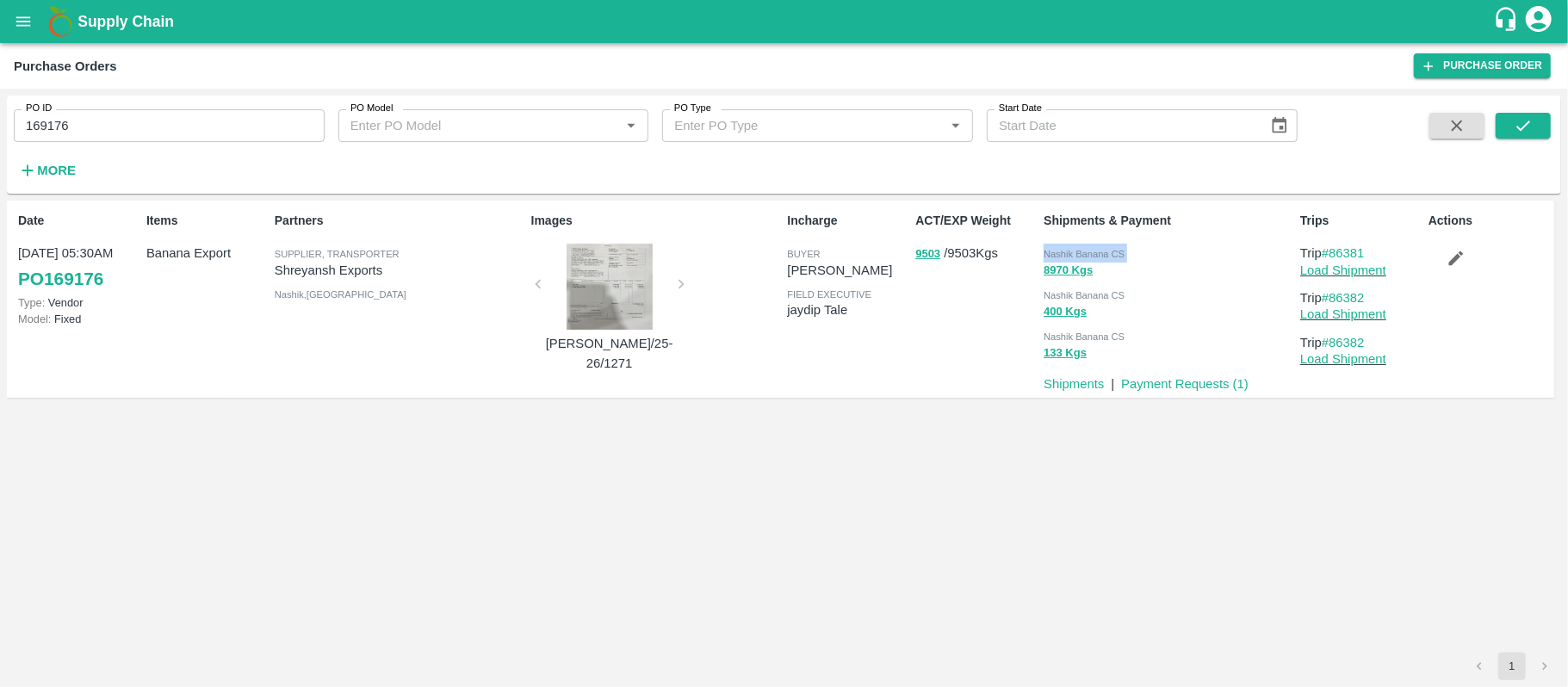
copy div "Nashik Banana CS 8970 Kgs"
click at [1100, 252] on span "Nashik Banana CS" at bounding box center [1084, 254] width 81 height 10
click at [193, 135] on input "169176" at bounding box center [170, 125] width 311 height 32
paste input "text"
click at [193, 135] on input "169176" at bounding box center [170, 125] width 311 height 32
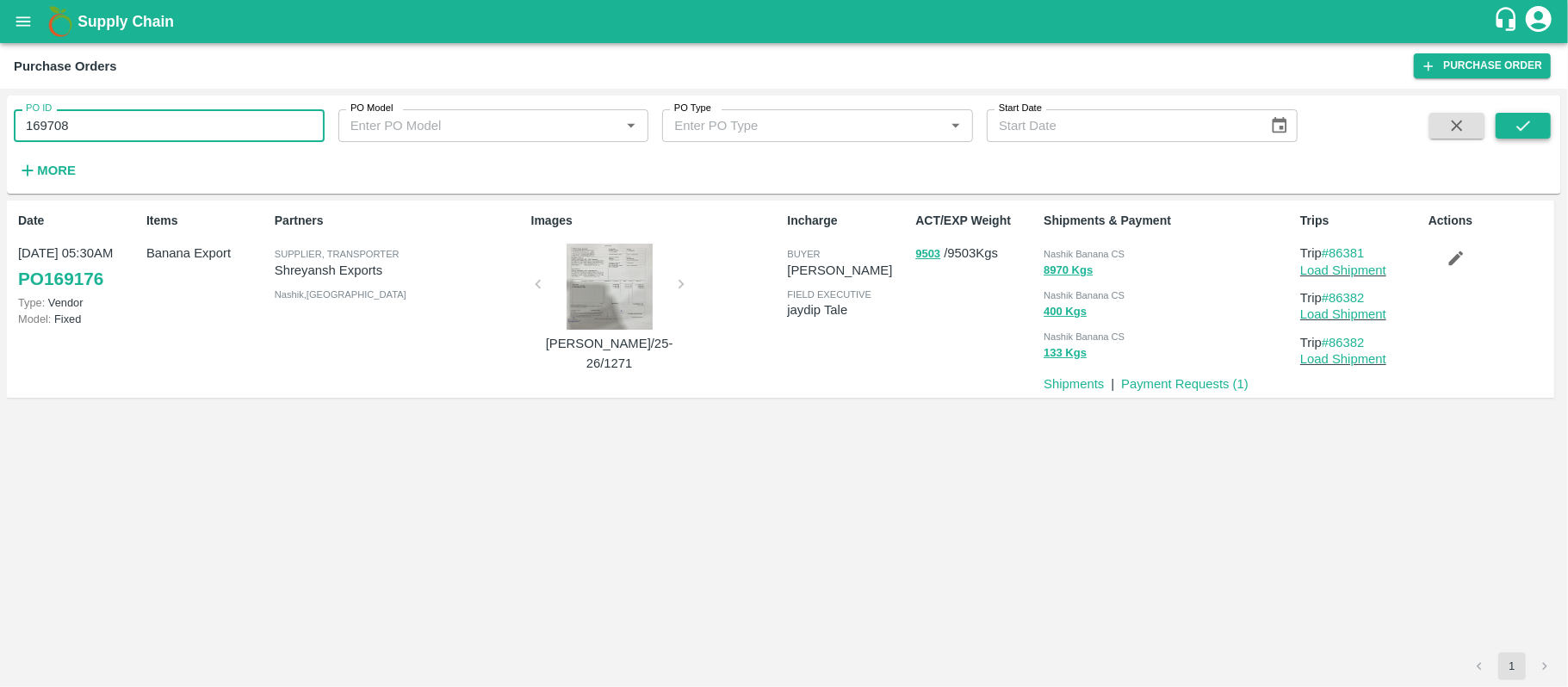
click at [1530, 126] on icon "submit" at bounding box center [1523, 126] width 19 height 19
click at [1121, 246] on div "Nashik Banana CS" at bounding box center [1169, 253] width 250 height 19
copy div "Nashik Banana CS 9438 Kgs"
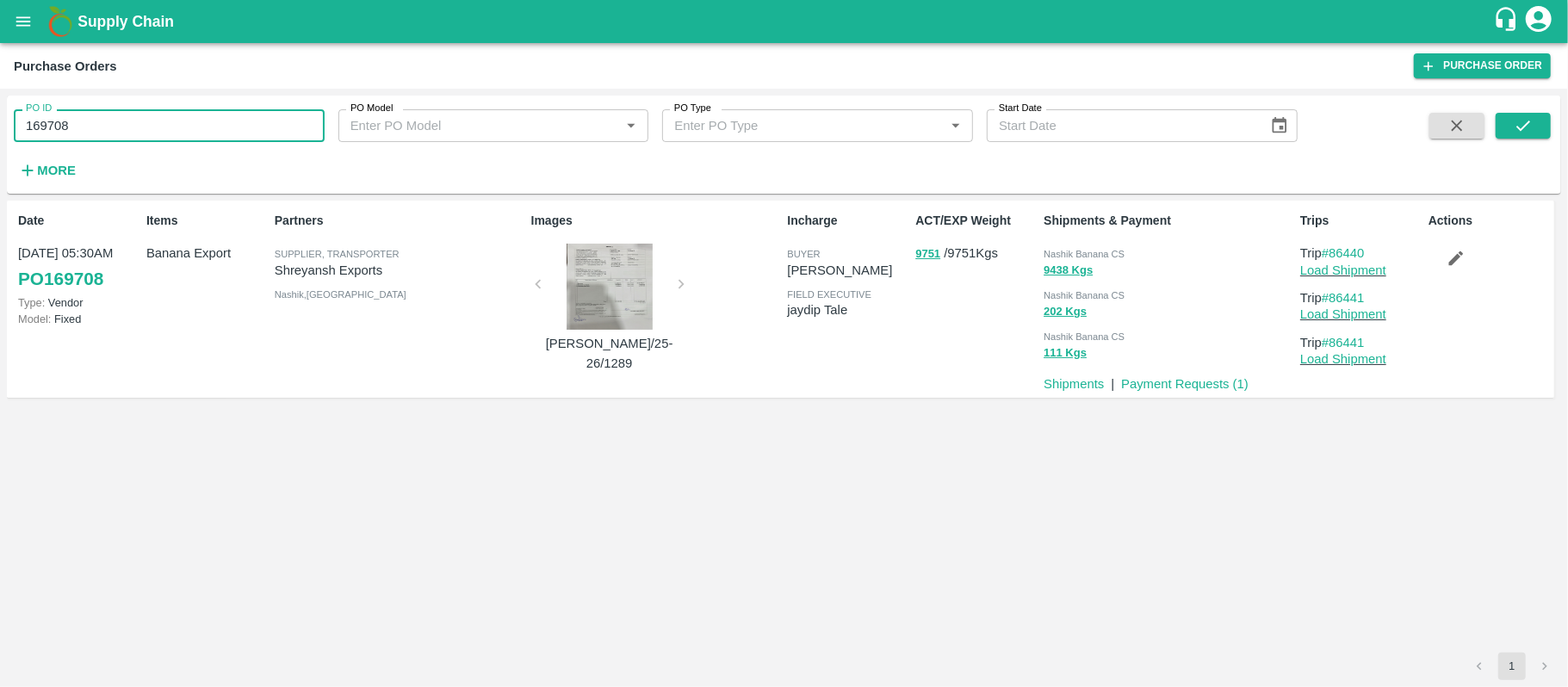
click at [241, 121] on input "169708" at bounding box center [170, 125] width 311 height 32
paste input "text"
click at [241, 121] on input "169708" at bounding box center [170, 125] width 311 height 32
click at [1523, 119] on icon "submit" at bounding box center [1523, 126] width 19 height 19
click at [1090, 246] on div "Nashik Banana CS" at bounding box center [1169, 253] width 250 height 19
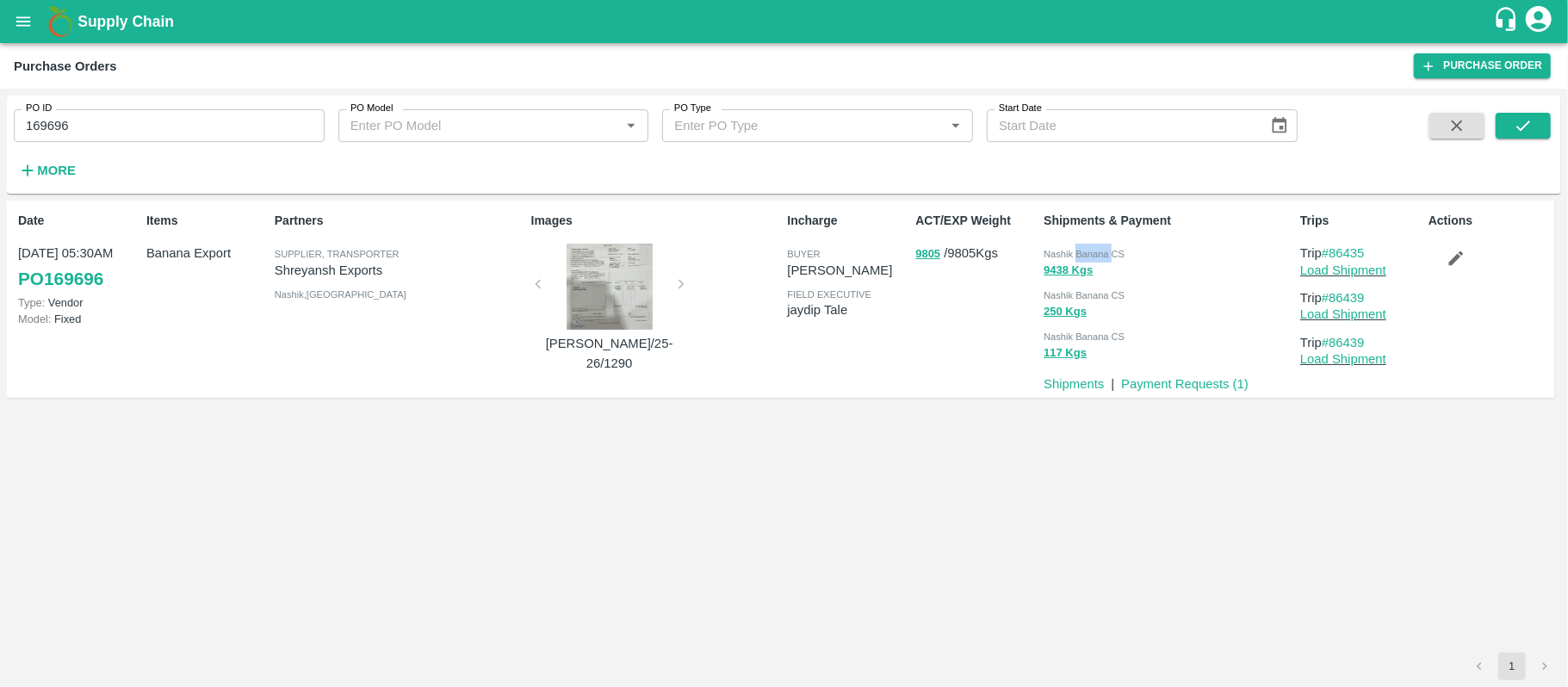
click at [1090, 246] on div "Nashik Banana CS" at bounding box center [1169, 253] width 250 height 19
copy div "Nashik Banana CS 9438 Kgs"
click at [122, 132] on input "169696" at bounding box center [170, 125] width 311 height 32
paste input "text"
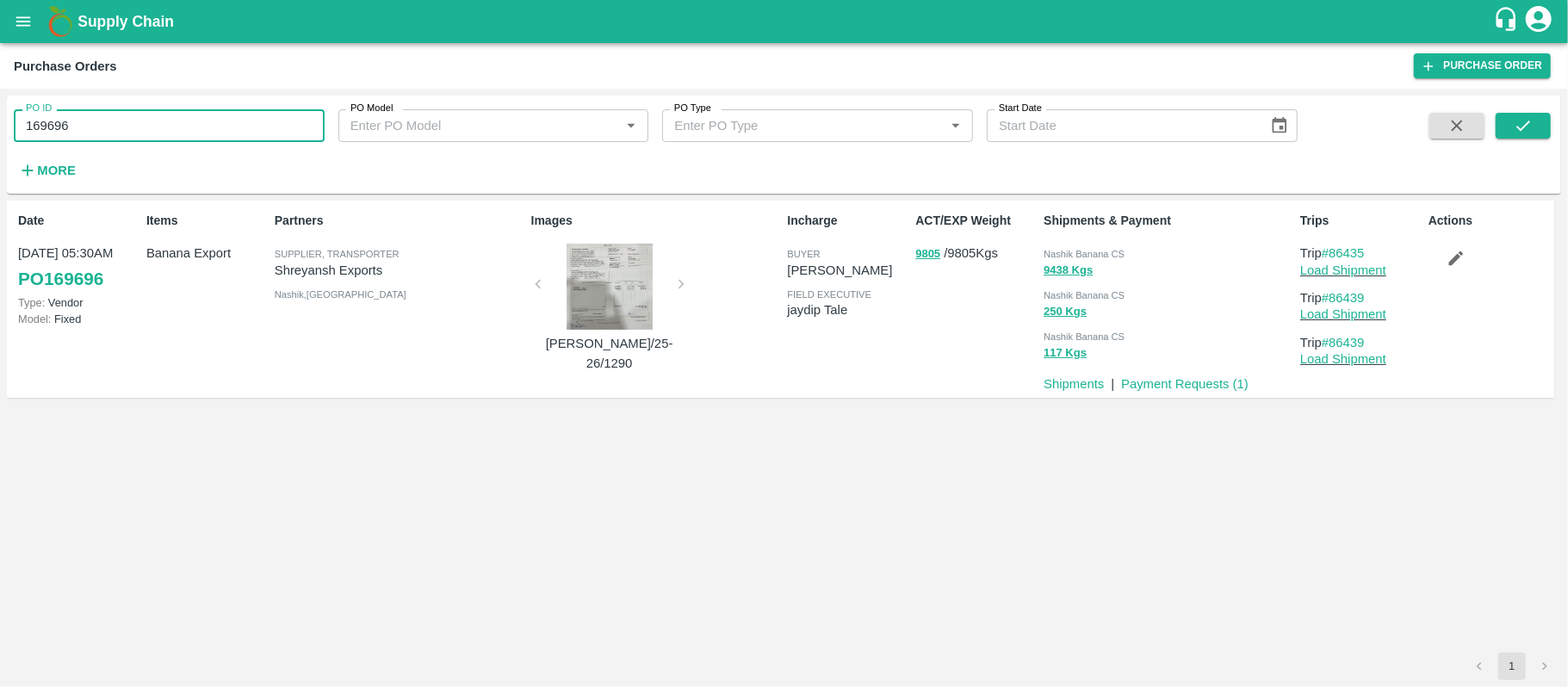
click at [122, 132] on input "169696" at bounding box center [170, 125] width 311 height 32
click at [1524, 122] on icon "submit" at bounding box center [1523, 126] width 19 height 19
click at [1083, 270] on button "10712 Kgs" at bounding box center [1071, 270] width 55 height 20
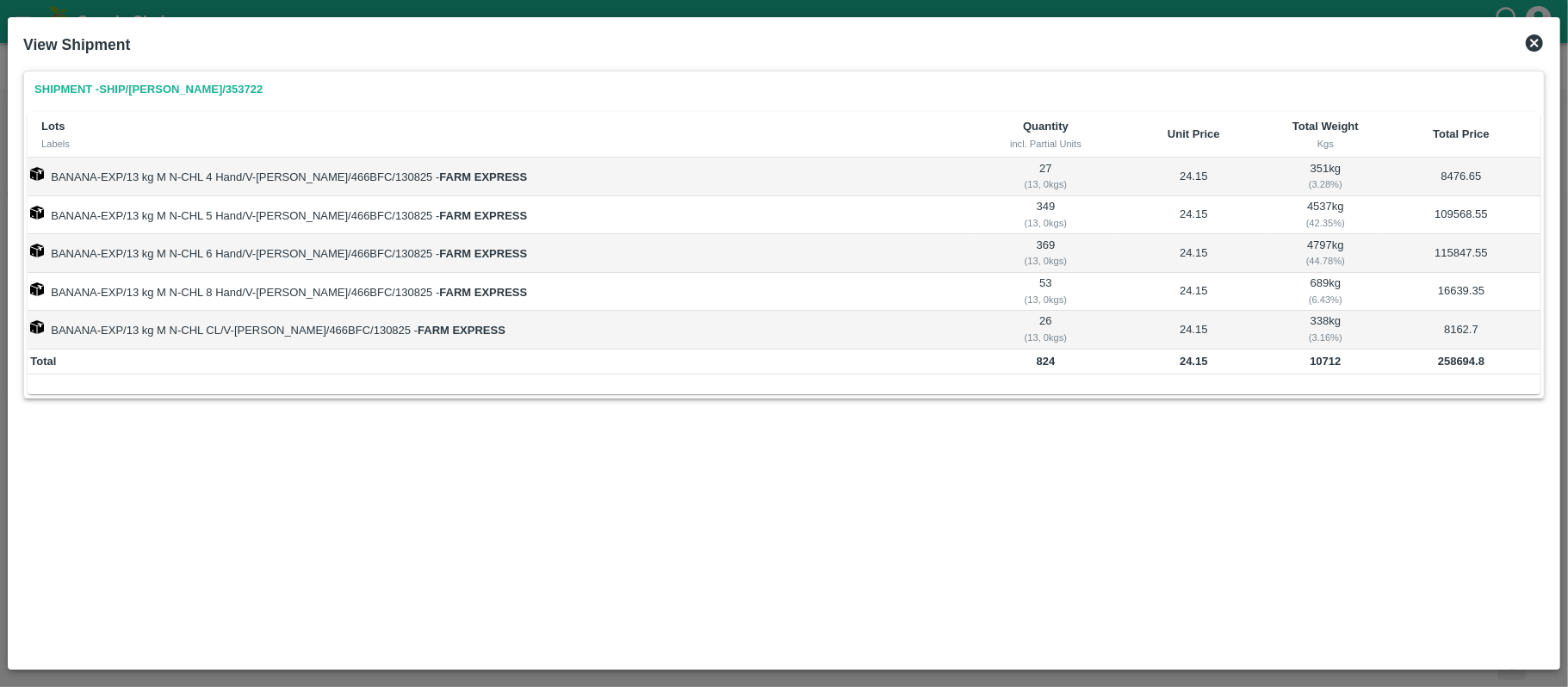
click at [1533, 46] on icon at bounding box center [1535, 43] width 17 height 17
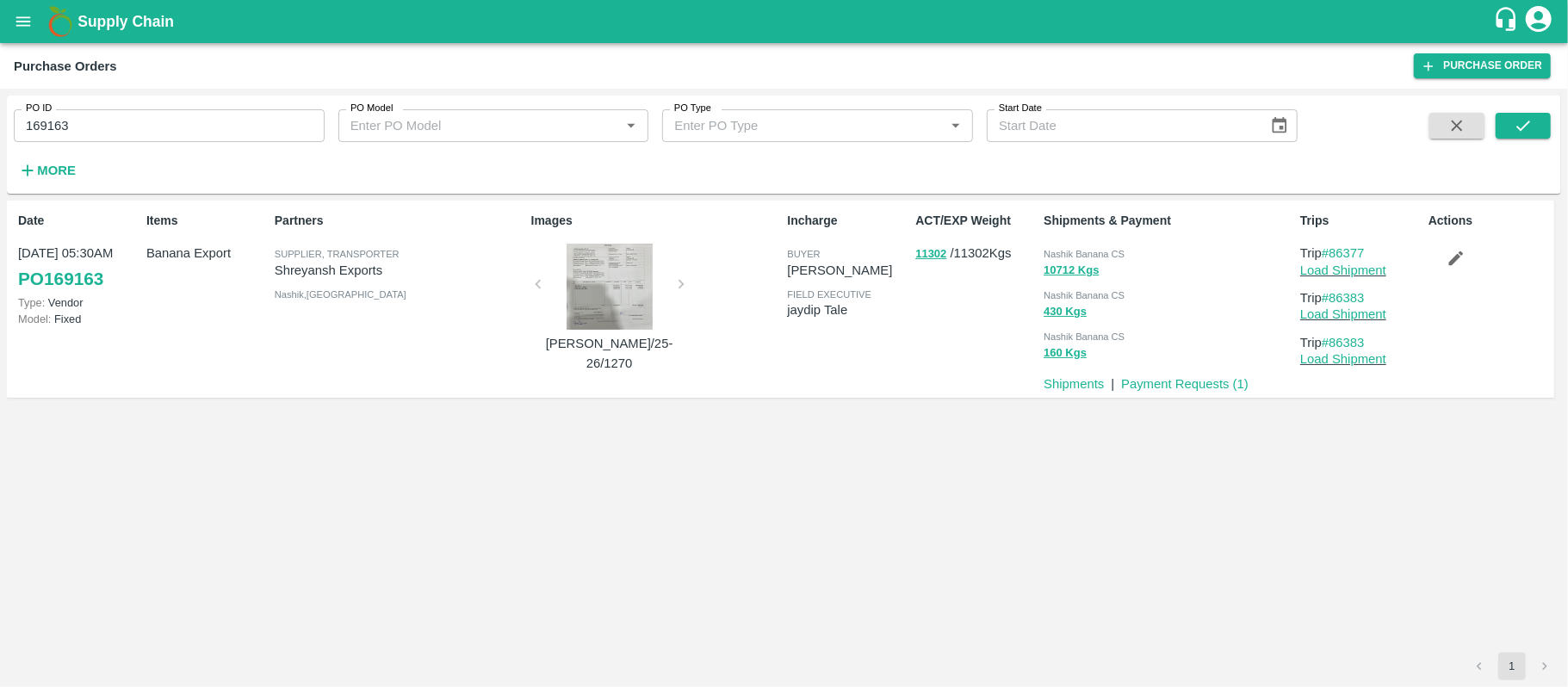
click at [1110, 256] on span "Nashik Banana CS" at bounding box center [1084, 254] width 81 height 10
click at [115, 132] on input "169163" at bounding box center [170, 125] width 311 height 32
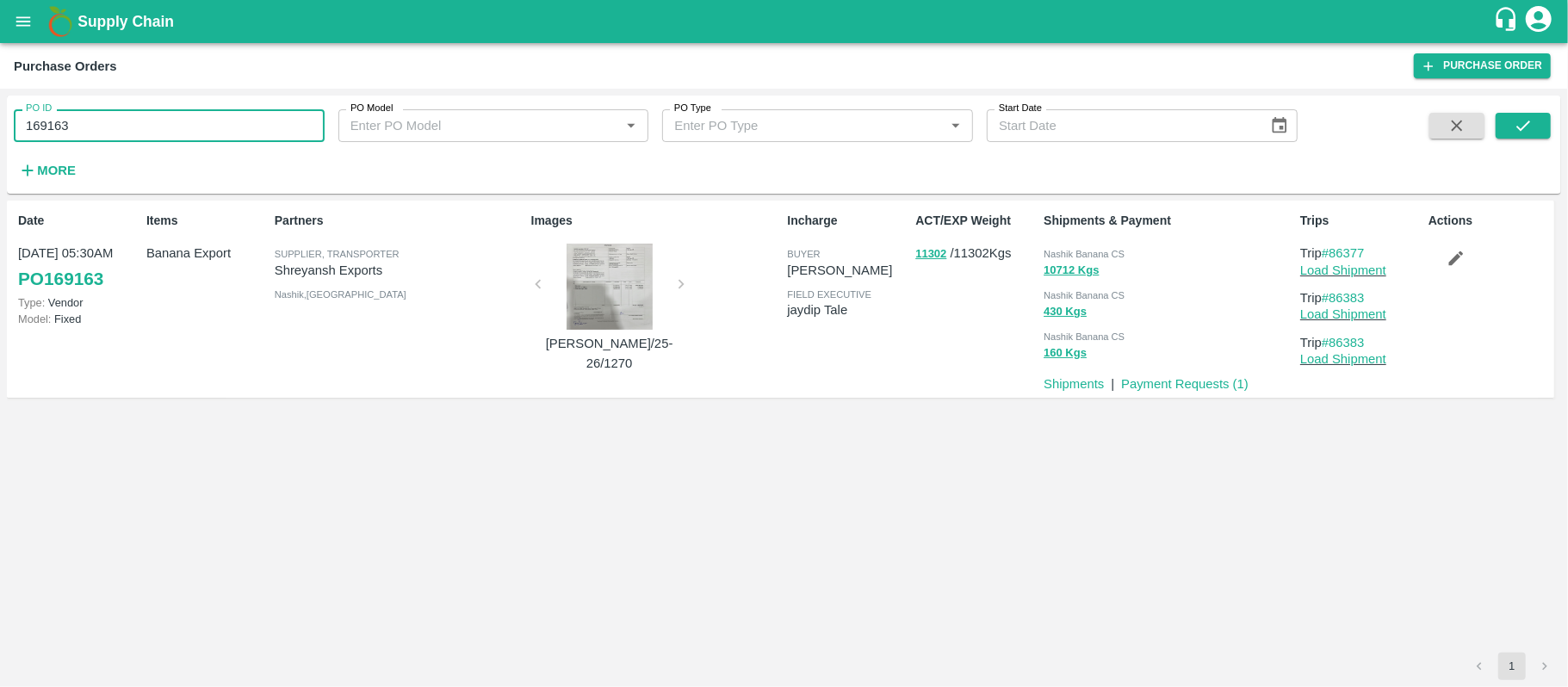
paste input "text"
click at [1534, 129] on button "submit" at bounding box center [1523, 126] width 55 height 26
click at [1086, 249] on span "Nashik Banana CS" at bounding box center [1084, 254] width 81 height 10
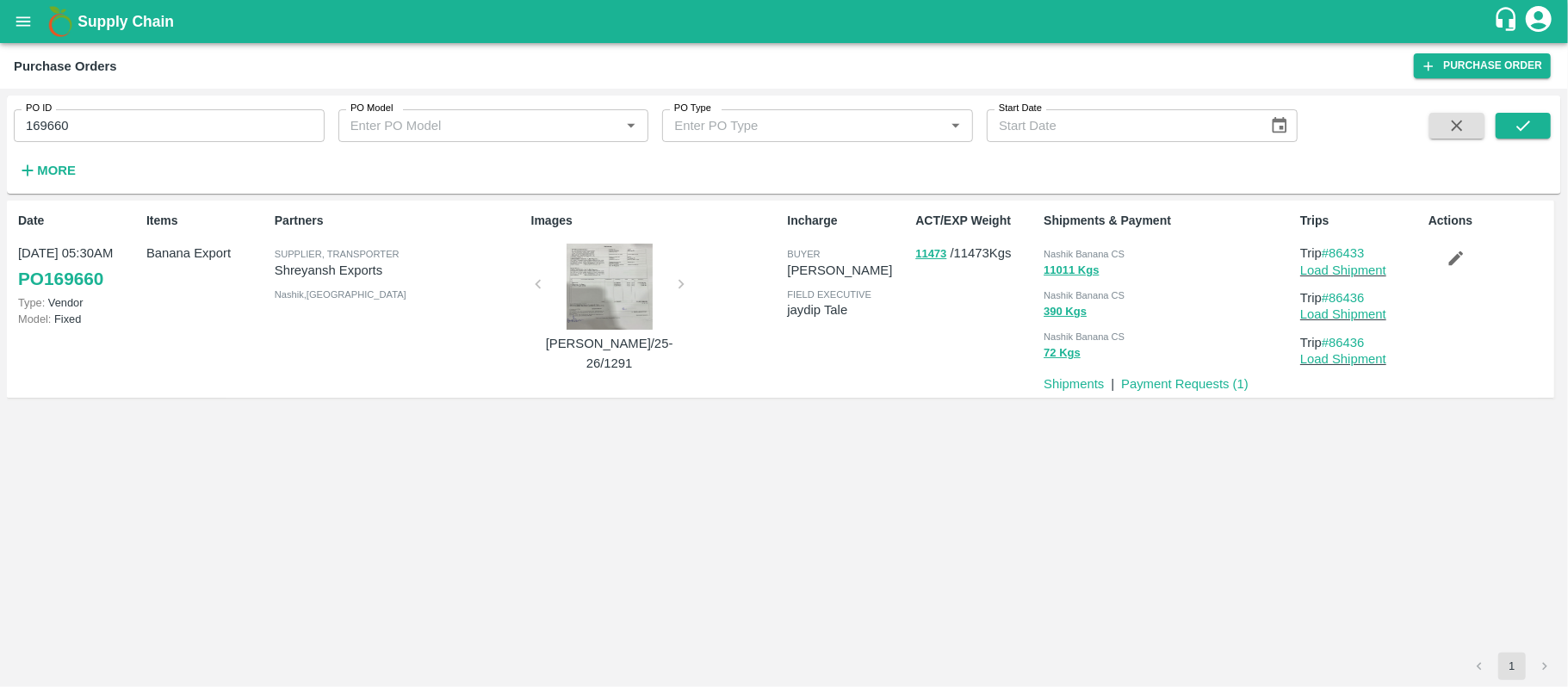
click at [164, 133] on input "169660" at bounding box center [170, 125] width 311 height 32
paste input "text"
click at [1530, 121] on icon "submit" at bounding box center [1523, 126] width 14 height 10
click at [1080, 246] on div "Nashik Banana CS" at bounding box center [1169, 253] width 250 height 19
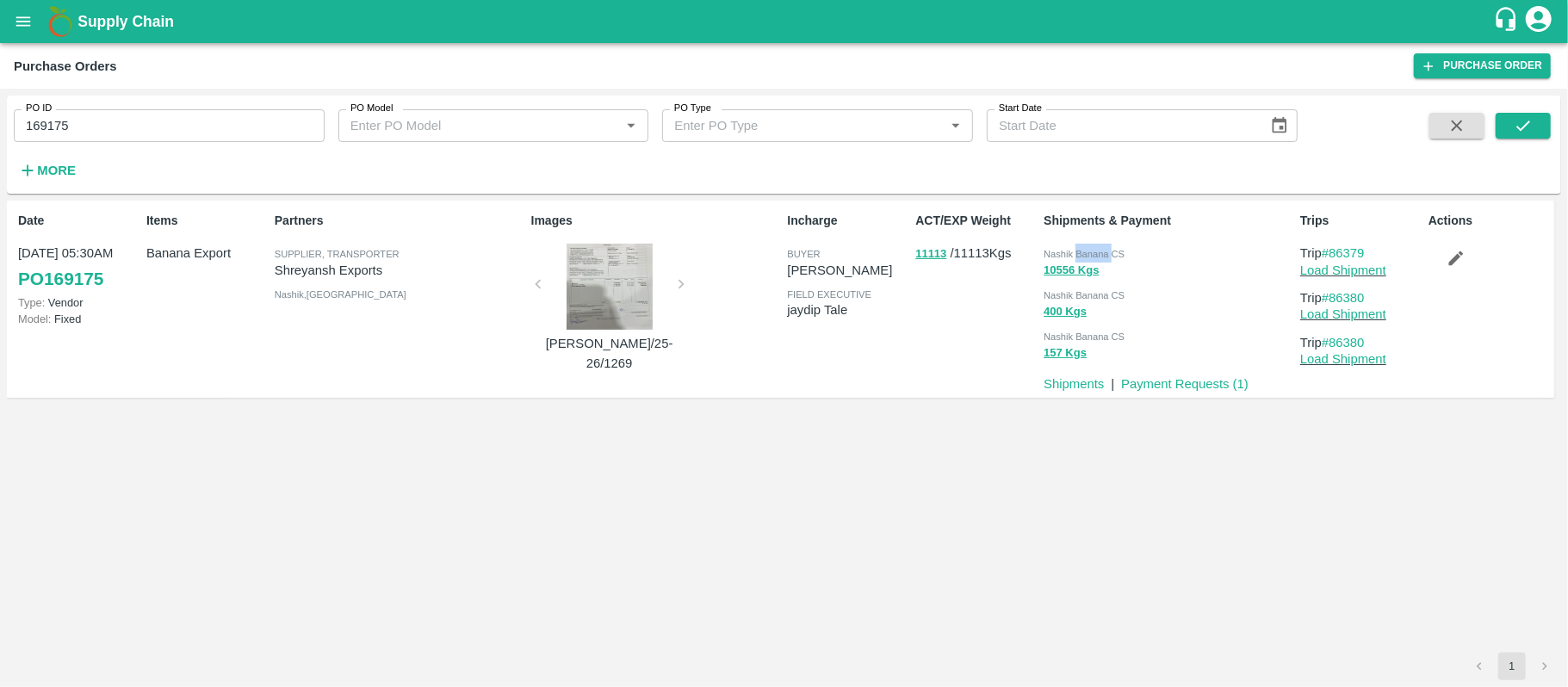
click at [1080, 246] on div "Nashik Banana CS" at bounding box center [1169, 253] width 250 height 19
click at [197, 133] on input "169175" at bounding box center [170, 125] width 311 height 32
click at [195, 132] on input "169175" at bounding box center [170, 125] width 311 height 32
paste input "text"
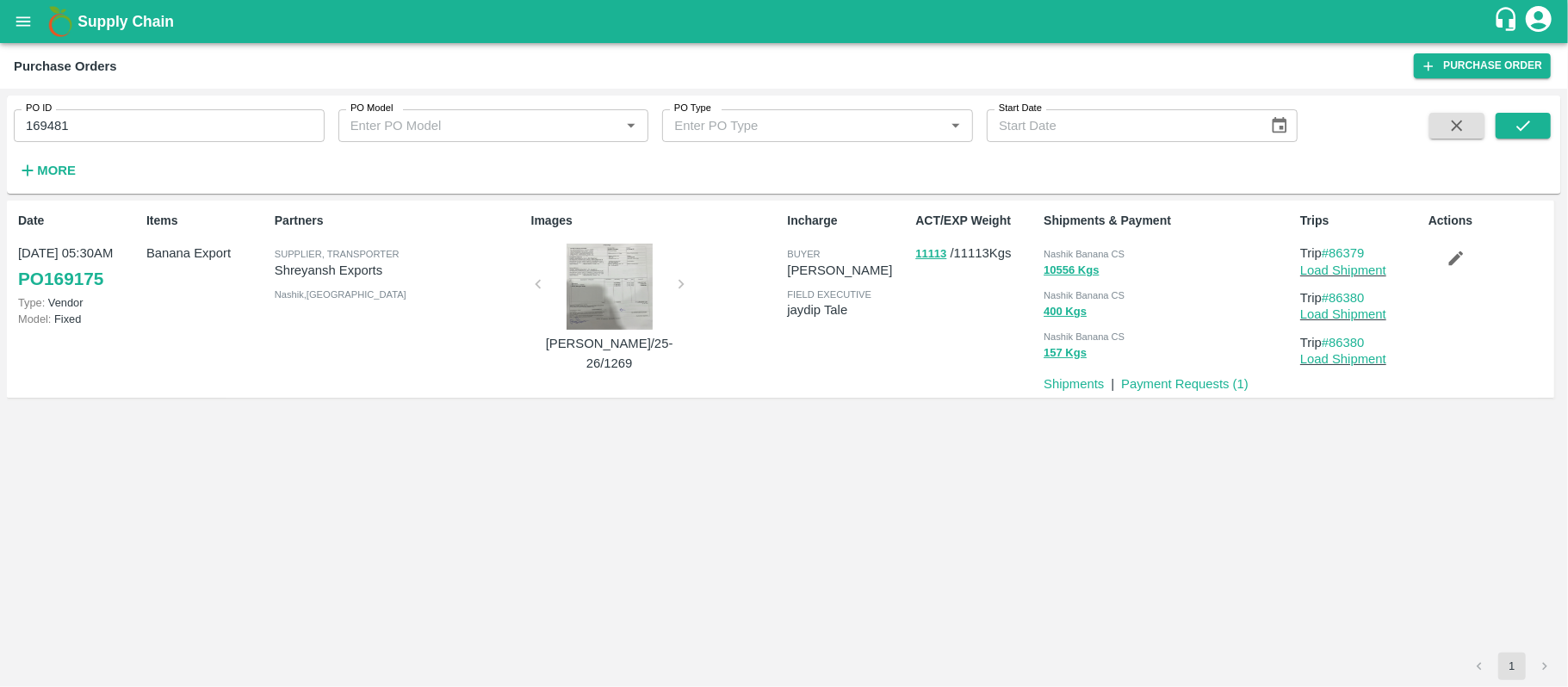
click at [1519, 107] on div "PO ID 169481 PO ID PO Model PO Model   * PO Type PO Type   * Start Date Start D…" at bounding box center [784, 144] width 1555 height 85
click at [1530, 121] on icon "submit" at bounding box center [1523, 126] width 19 height 19
click at [1104, 256] on span "Nashik Banana CS" at bounding box center [1084, 254] width 81 height 10
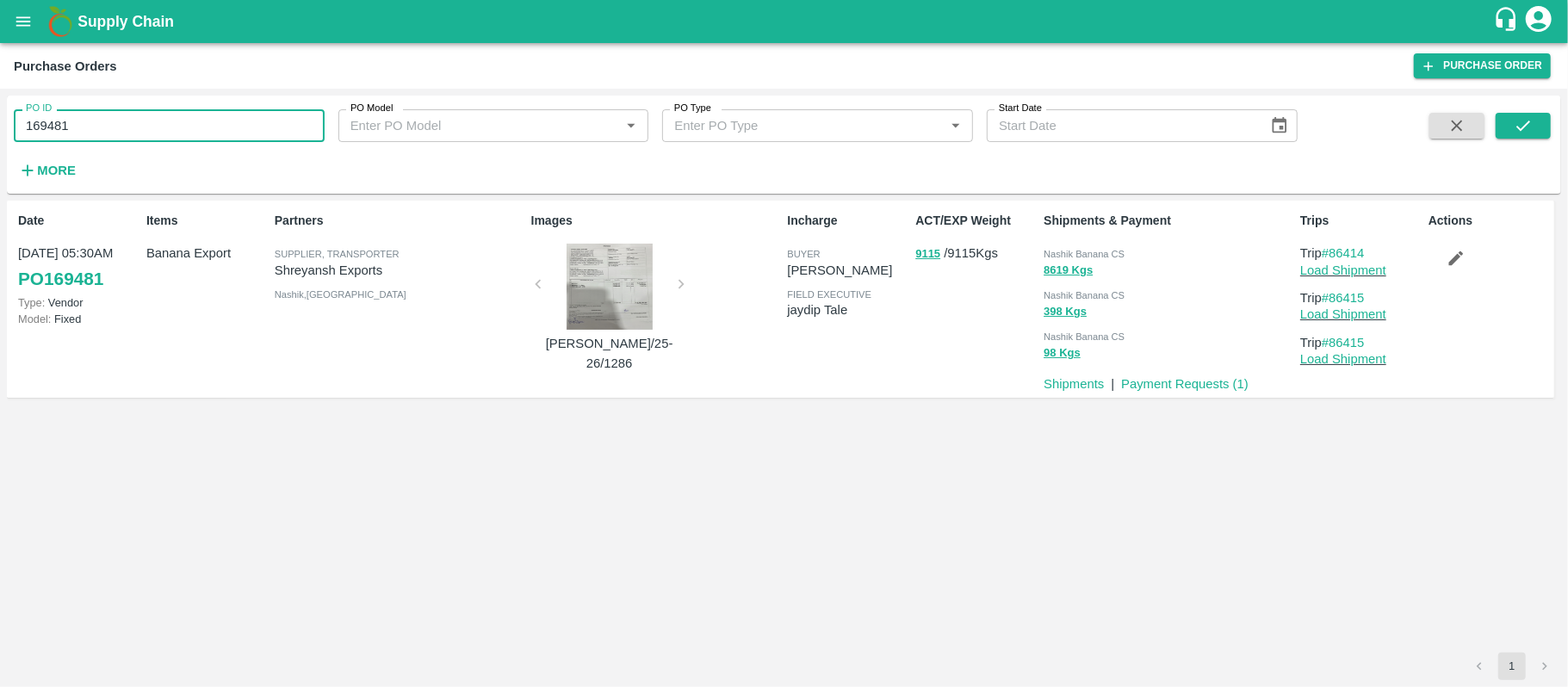
click at [101, 126] on input "169481" at bounding box center [170, 125] width 311 height 32
paste input "text"
click at [101, 126] on input "169481" at bounding box center [170, 125] width 311 height 32
click at [1521, 128] on icon "submit" at bounding box center [1523, 126] width 19 height 19
click at [1100, 256] on span "Nashik Banana CS" at bounding box center [1084, 254] width 81 height 10
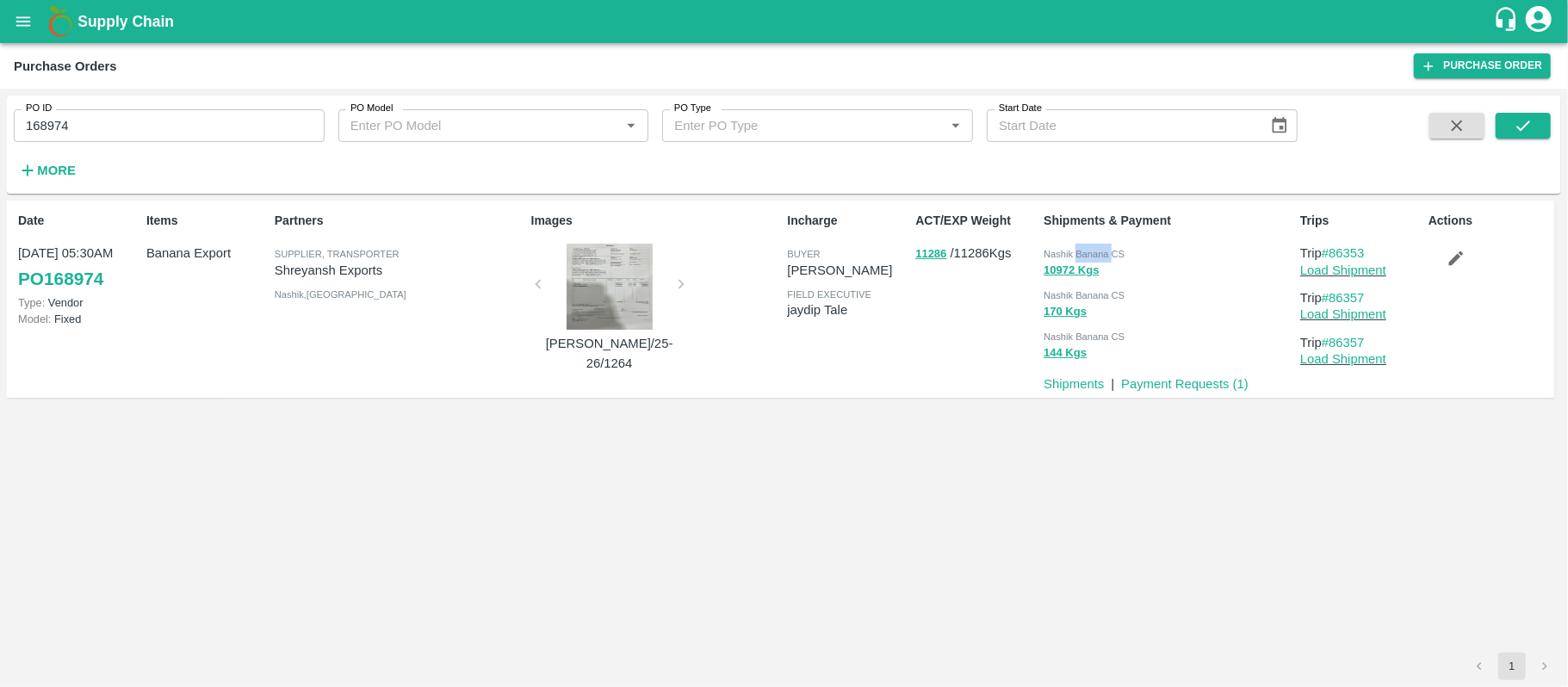
click at [1100, 256] on span "Nashik Banana CS" at bounding box center [1084, 254] width 81 height 10
click at [125, 129] on input "168974" at bounding box center [170, 125] width 311 height 32
paste input "text"
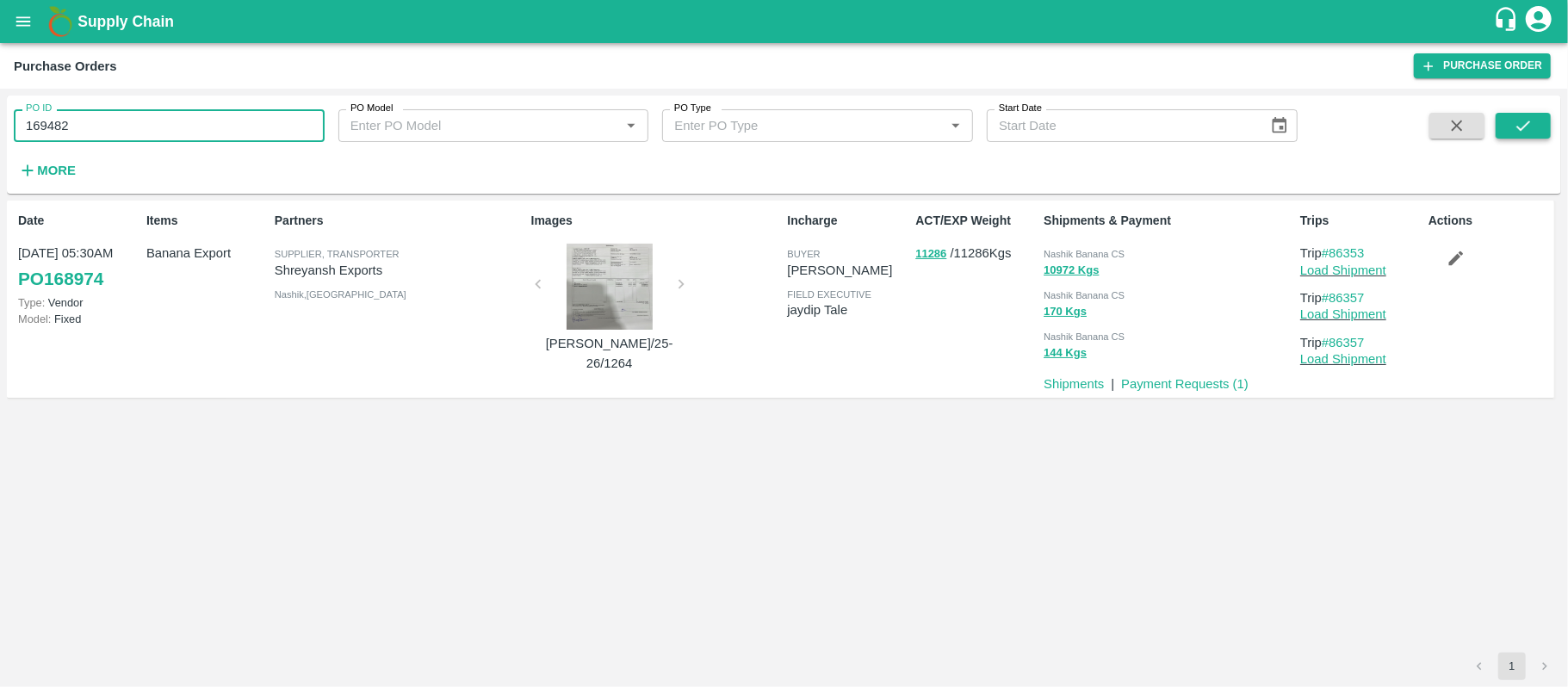
click at [1542, 117] on button "submit" at bounding box center [1523, 126] width 55 height 26
click at [1107, 256] on span "Nashik Banana CS" at bounding box center [1084, 254] width 81 height 10
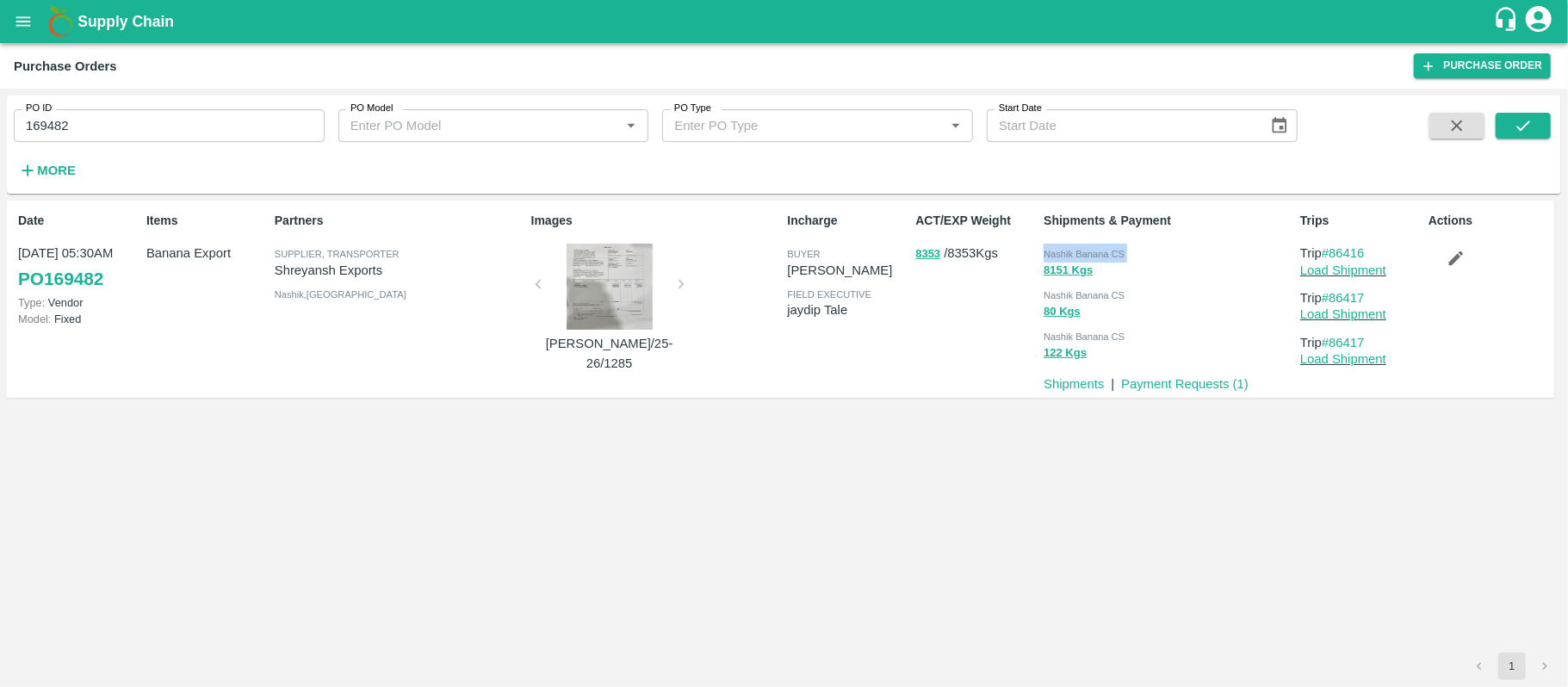
click at [1107, 256] on span "Nashik Banana CS" at bounding box center [1084, 254] width 81 height 10
click at [126, 118] on input "169482" at bounding box center [170, 125] width 311 height 32
paste input "text"
click at [1530, 122] on icon "submit" at bounding box center [1523, 126] width 19 height 19
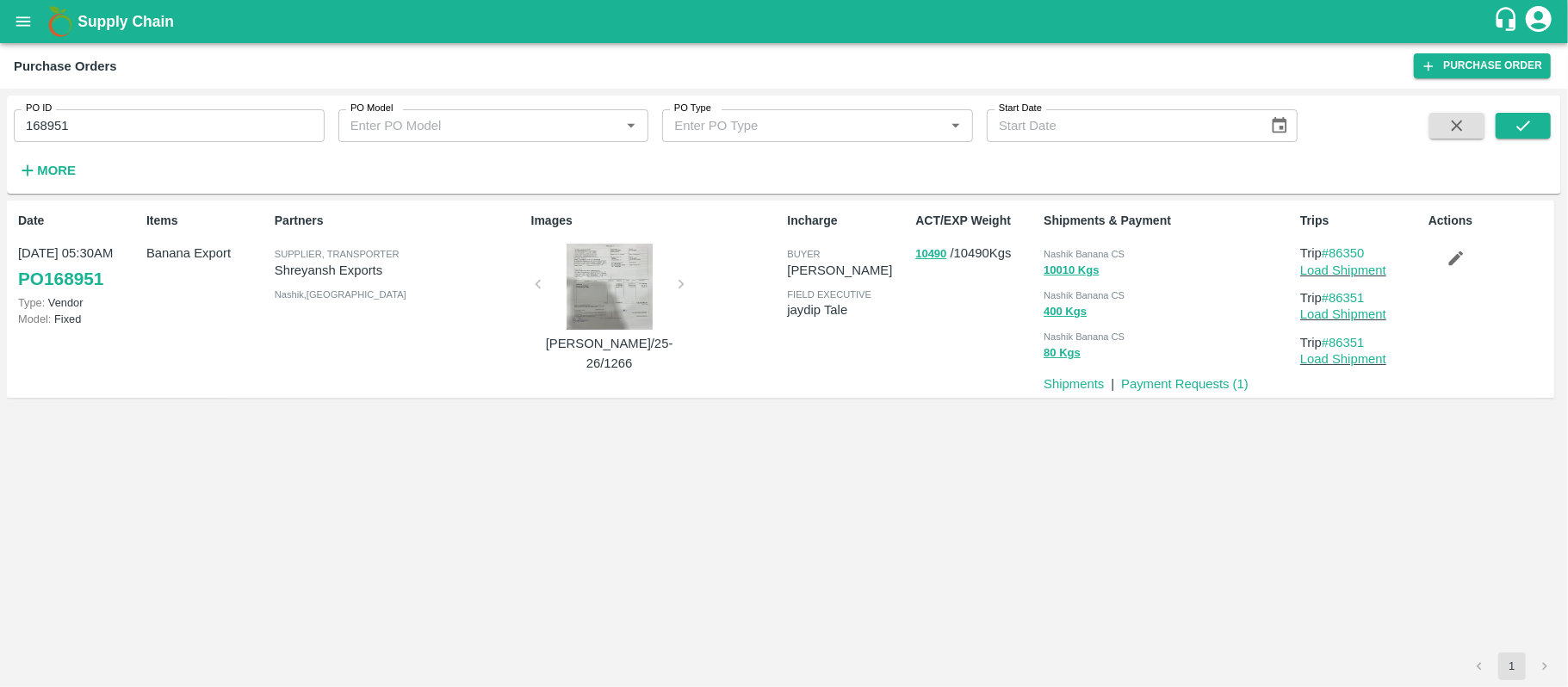
click at [1106, 262] on div "10010 Kgs" at bounding box center [1169, 270] width 250 height 20
click at [1106, 261] on div "10010 Kgs" at bounding box center [1169, 270] width 250 height 20
click at [191, 122] on input "168951" at bounding box center [170, 125] width 311 height 32
paste input "text"
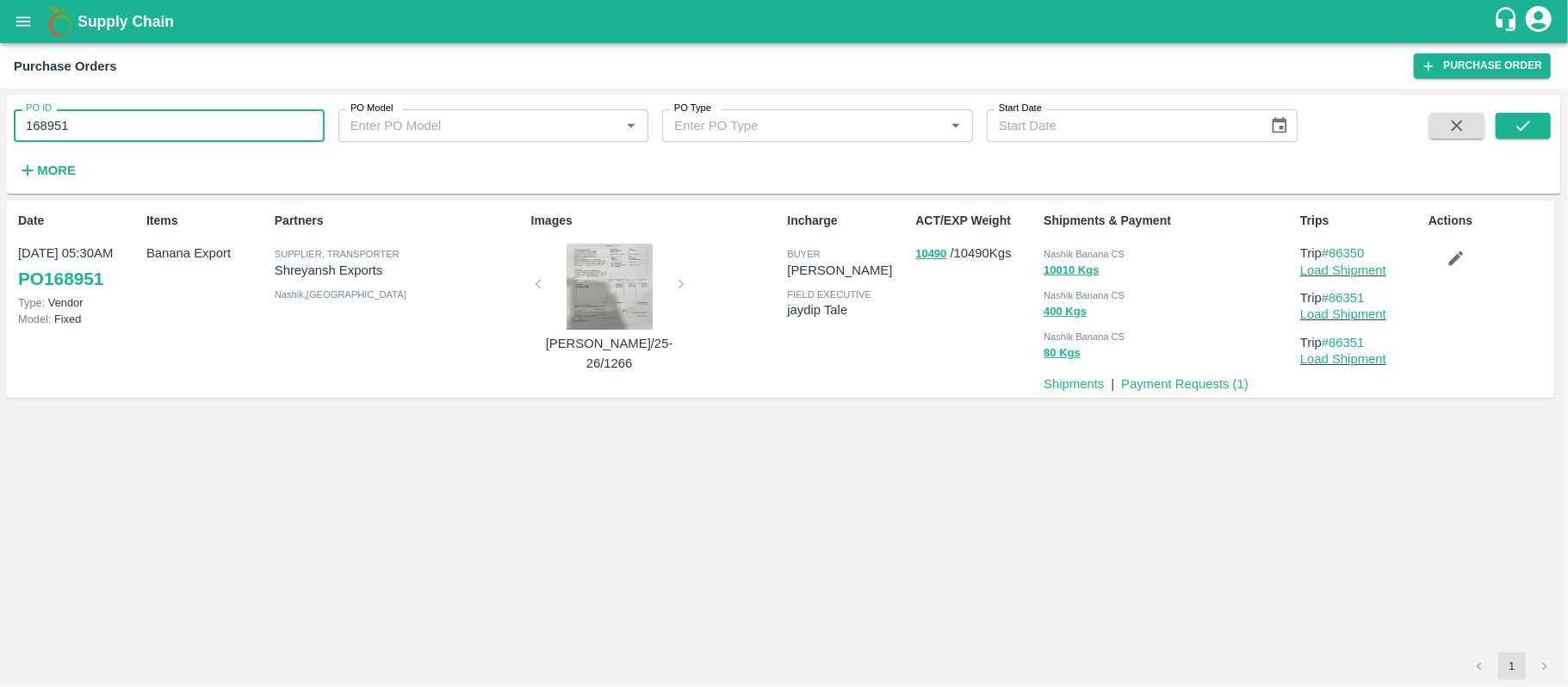
click at [191, 122] on input "168951" at bounding box center [170, 125] width 311 height 32
click at [1516, 121] on icon "submit" at bounding box center [1523, 126] width 19 height 19
click at [1097, 252] on span "Nashik Banana CS" at bounding box center [1084, 254] width 81 height 10
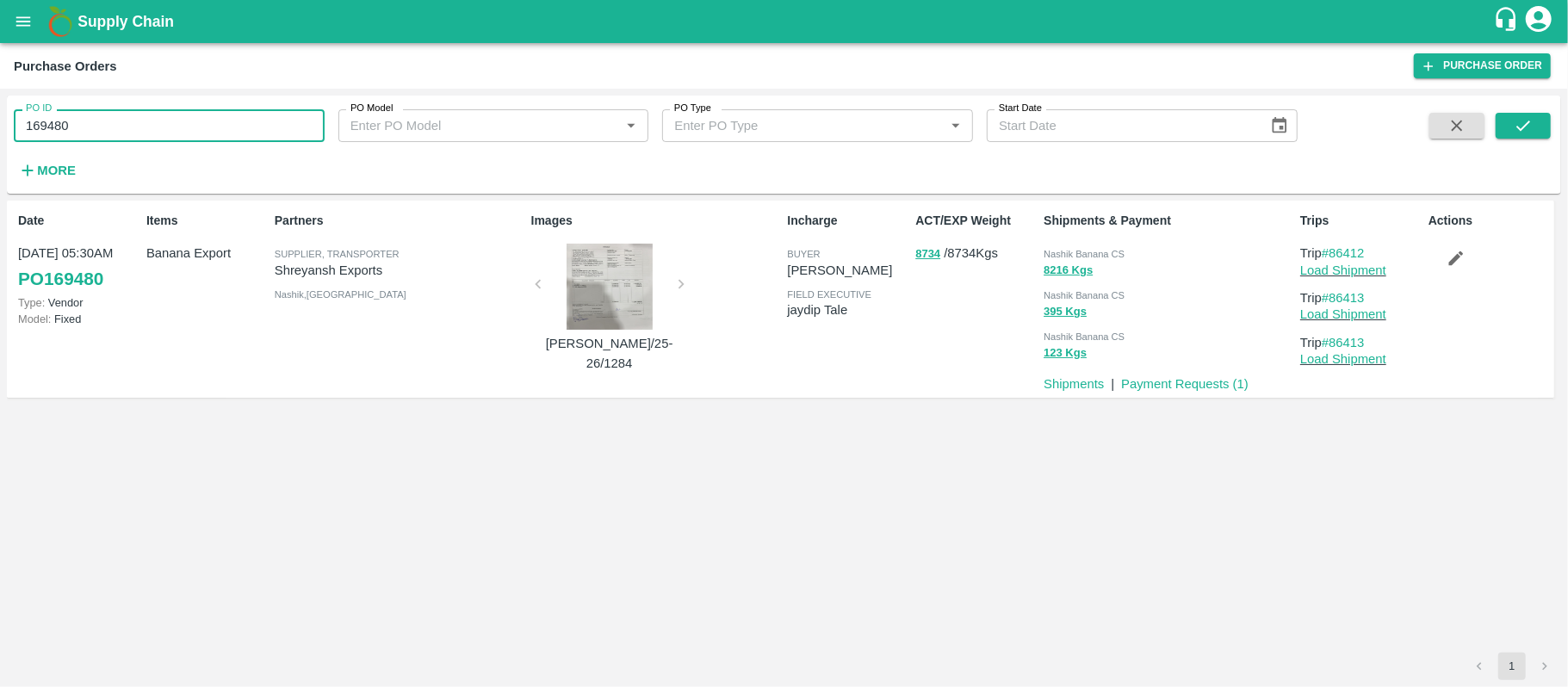
click at [107, 135] on input "169480" at bounding box center [170, 125] width 311 height 32
paste input "text"
type input "169416"
click at [1512, 128] on button "submit" at bounding box center [1523, 126] width 55 height 26
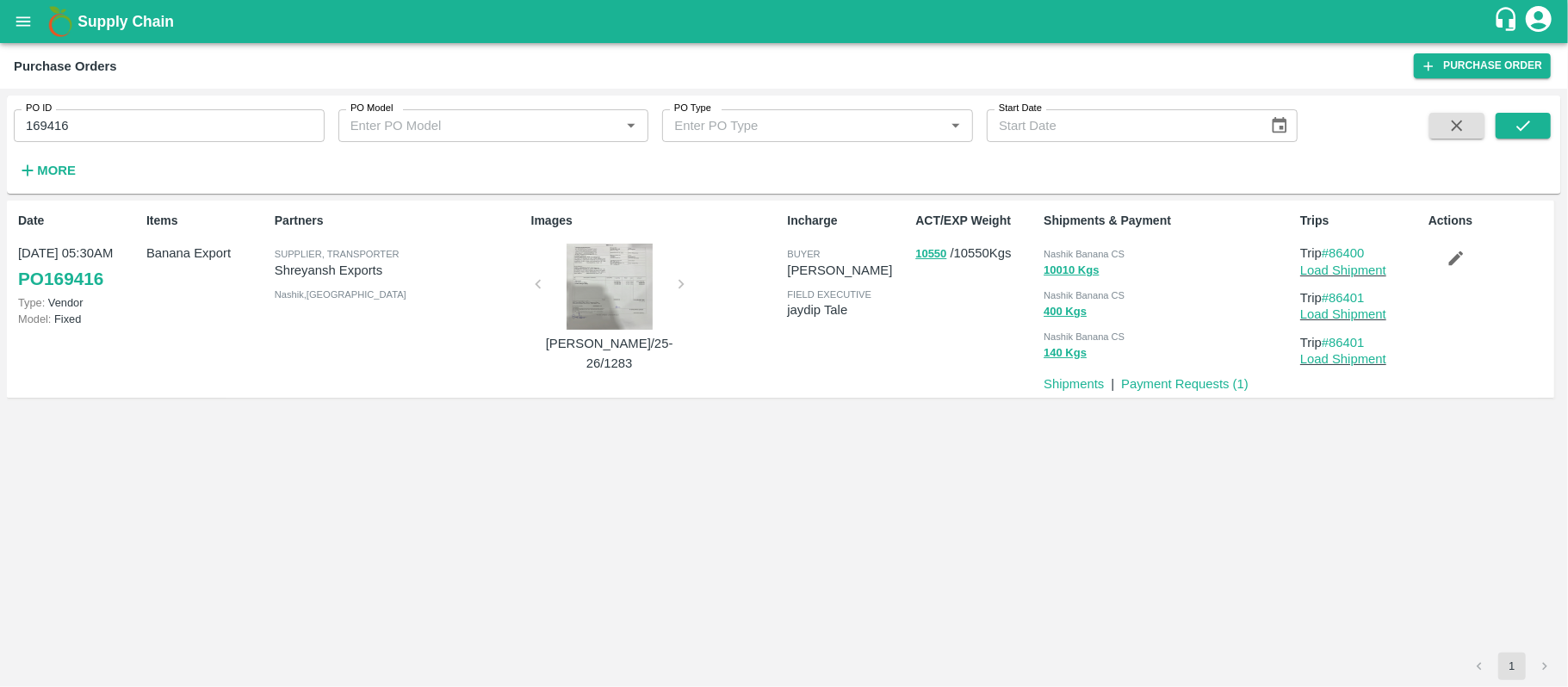
click at [1098, 255] on span "Nashik Banana CS" at bounding box center [1084, 254] width 81 height 10
click at [1098, 253] on span "Nashik Banana CS" at bounding box center [1084, 254] width 81 height 10
click at [426, 365] on div "Partners Supplier, Transporter [PERSON_NAME] Exports [GEOGRAPHIC_DATA] , [GEOGR…" at bounding box center [395, 298] width 256 height 188
